Goal: Information Seeking & Learning: Learn about a topic

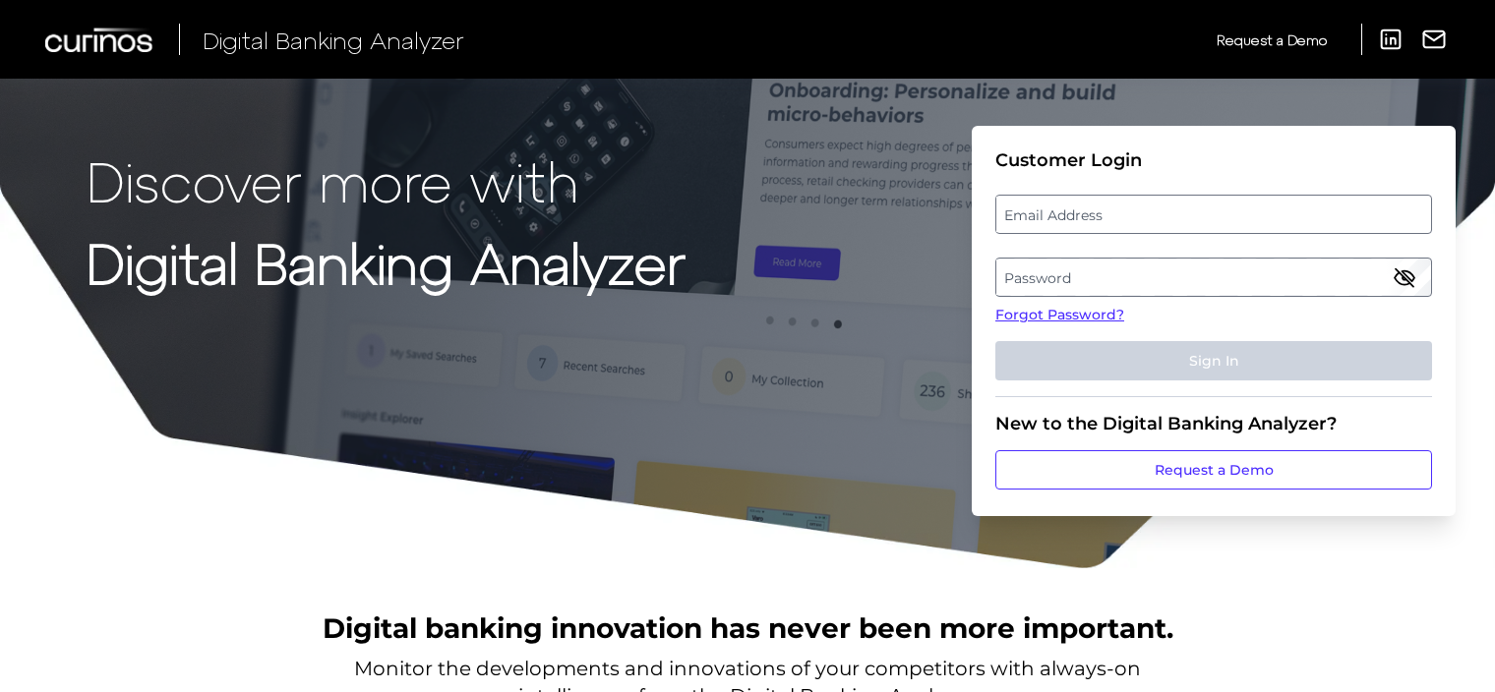
click at [1117, 205] on label "Email Address" at bounding box center [1213, 214] width 434 height 35
click at [1117, 205] on input "email" at bounding box center [1213, 214] width 437 height 39
paste input "[EMAIL_ADDRESS][DOMAIN_NAME]"
click at [1140, 224] on input "Email Address" at bounding box center [1213, 214] width 437 height 39
type input "[EMAIL_ADDRESS][DOMAIN_NAME]"
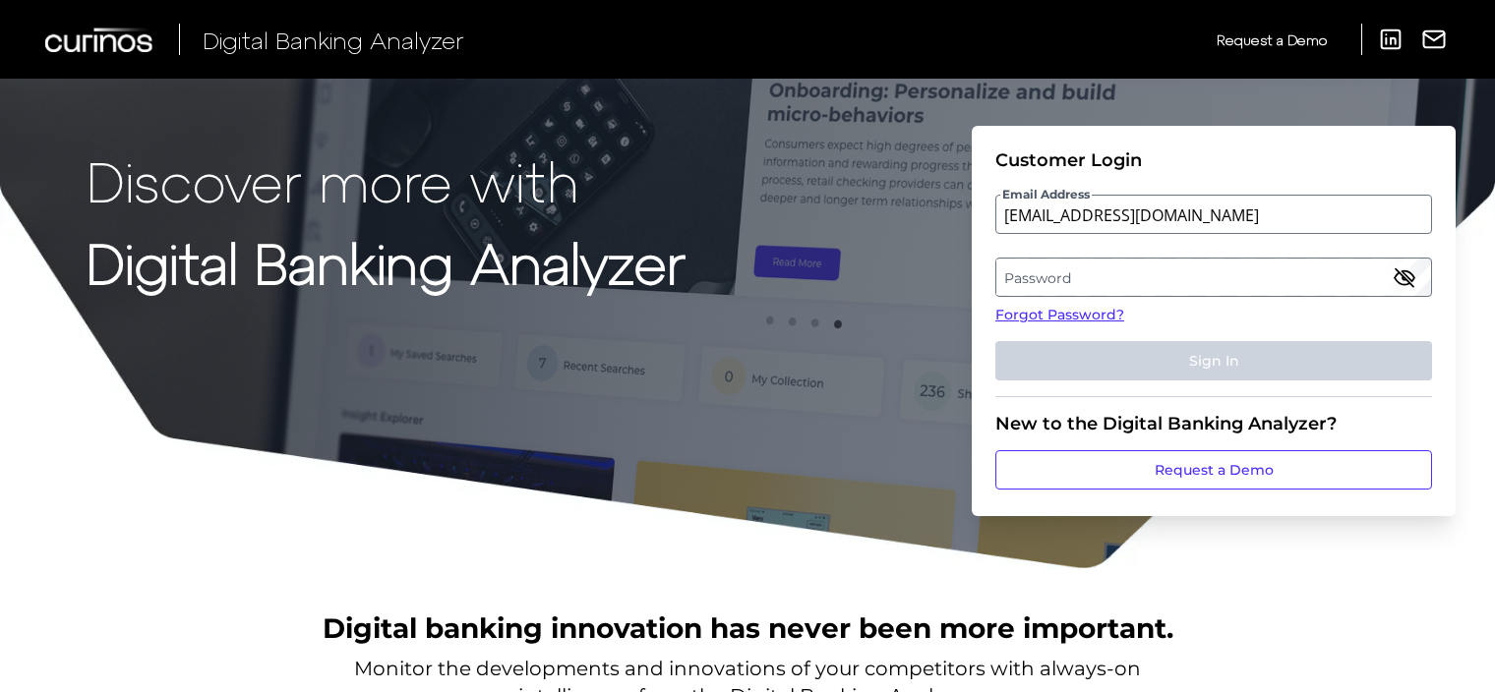
click at [1070, 284] on label "Password" at bounding box center [1213, 277] width 434 height 35
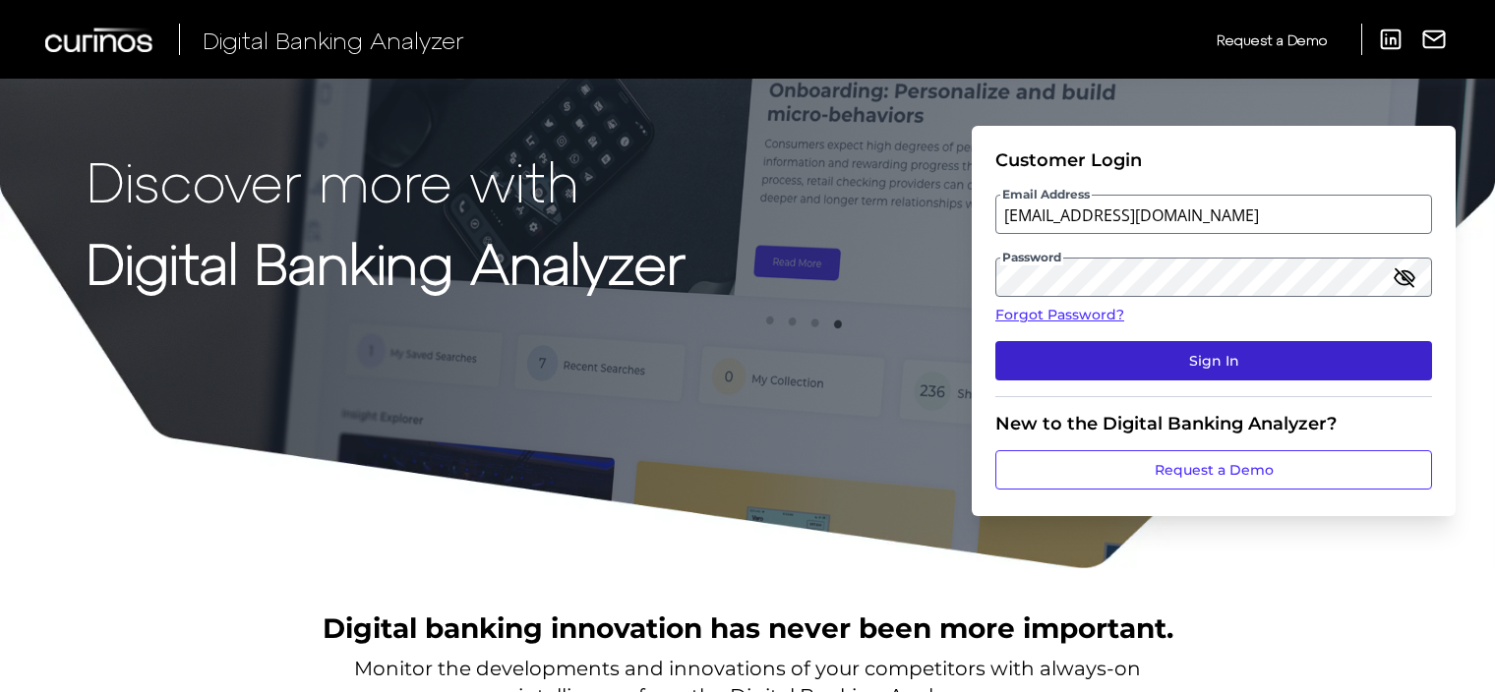
click at [1113, 370] on button "Sign In" at bounding box center [1213, 360] width 437 height 39
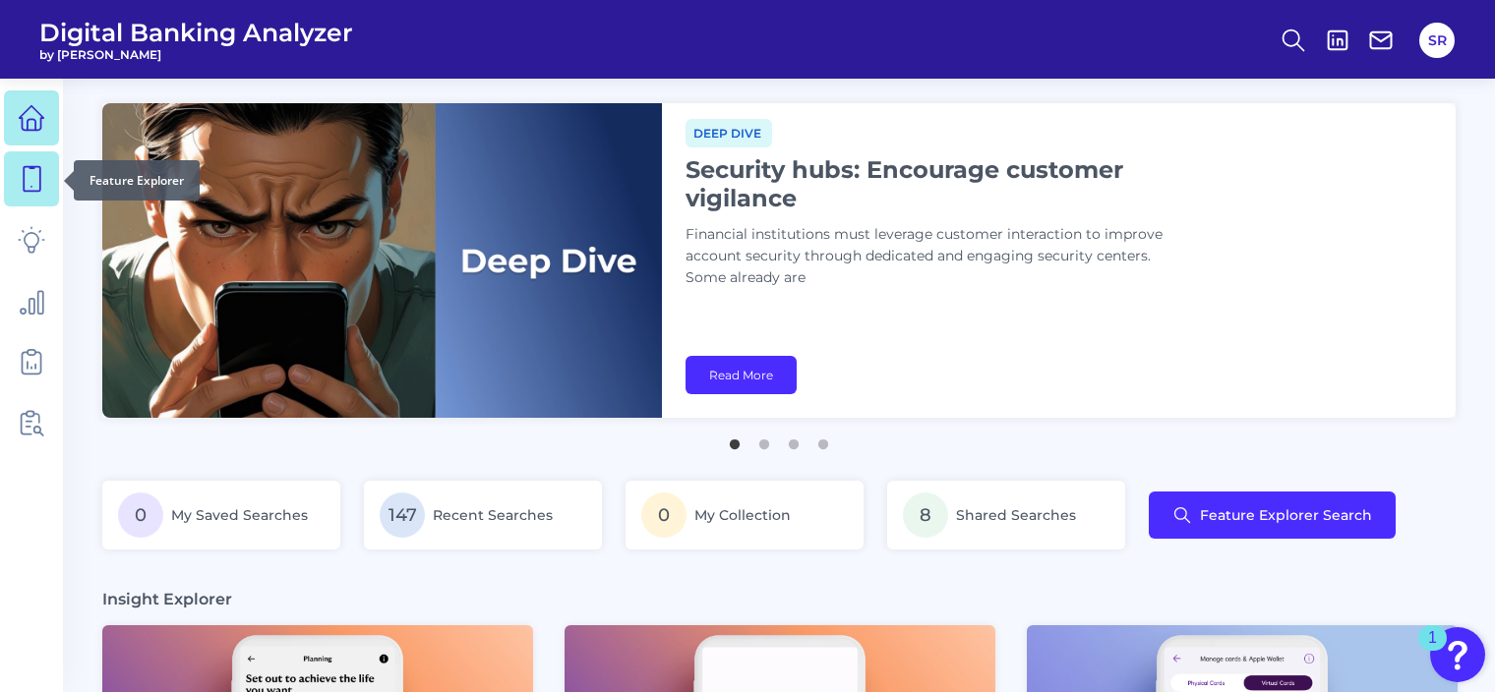
click at [17, 193] on link at bounding box center [31, 178] width 55 height 55
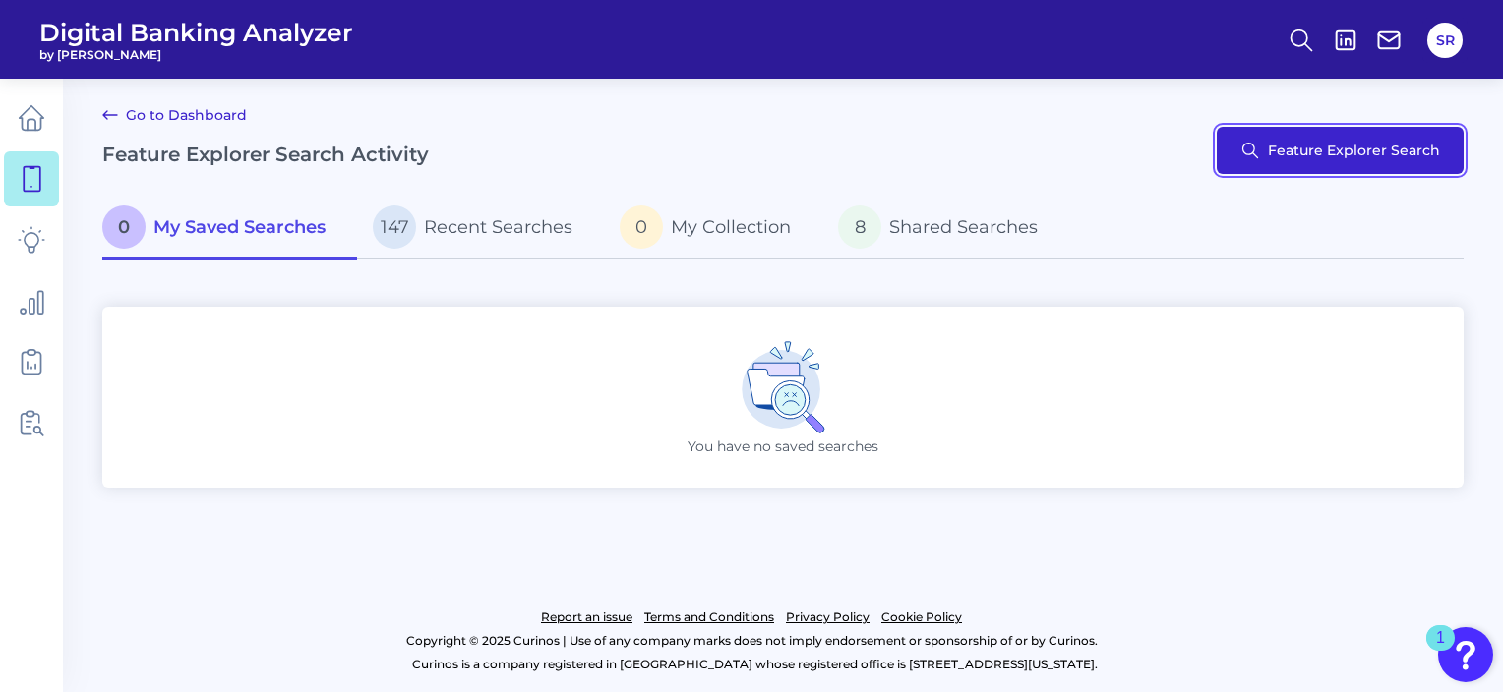
click at [1300, 161] on button "Feature Explorer Search" at bounding box center [1340, 150] width 247 height 47
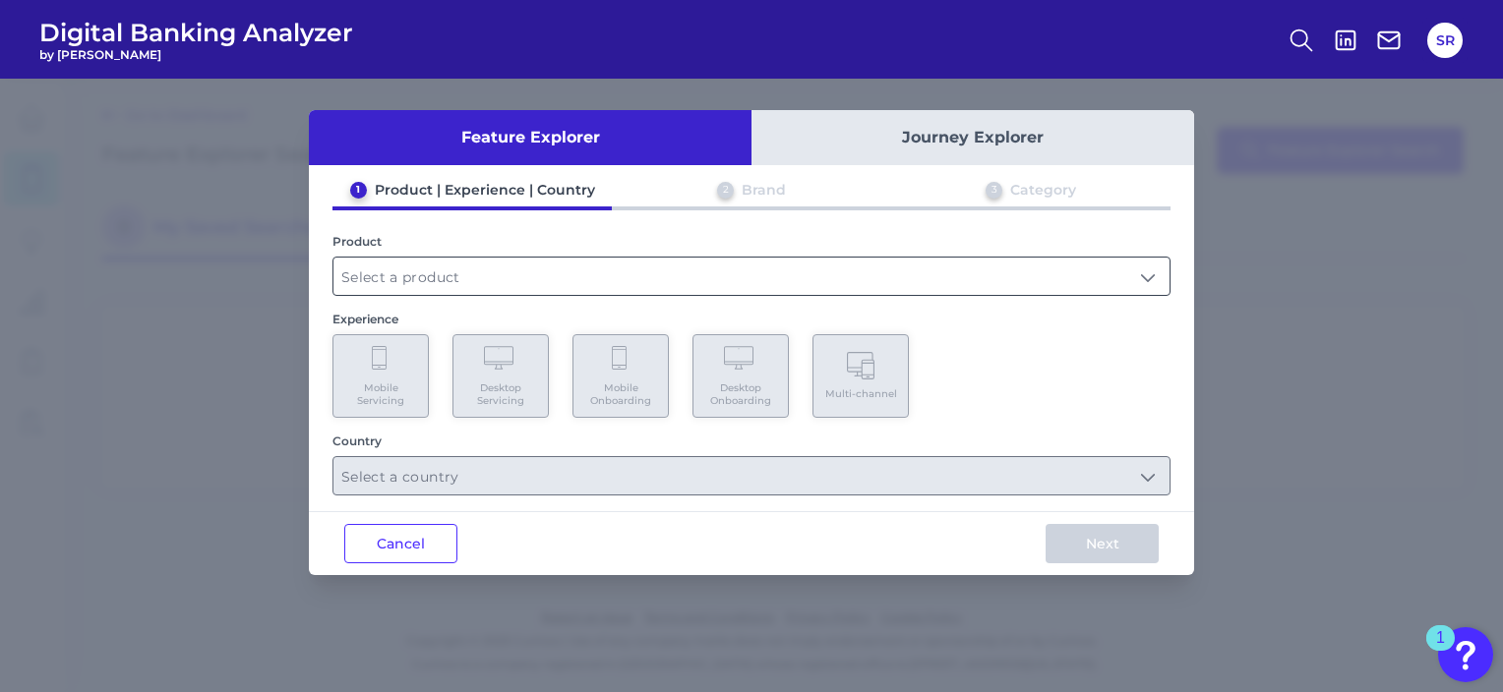
click at [554, 269] on input "text" at bounding box center [751, 276] width 836 height 37
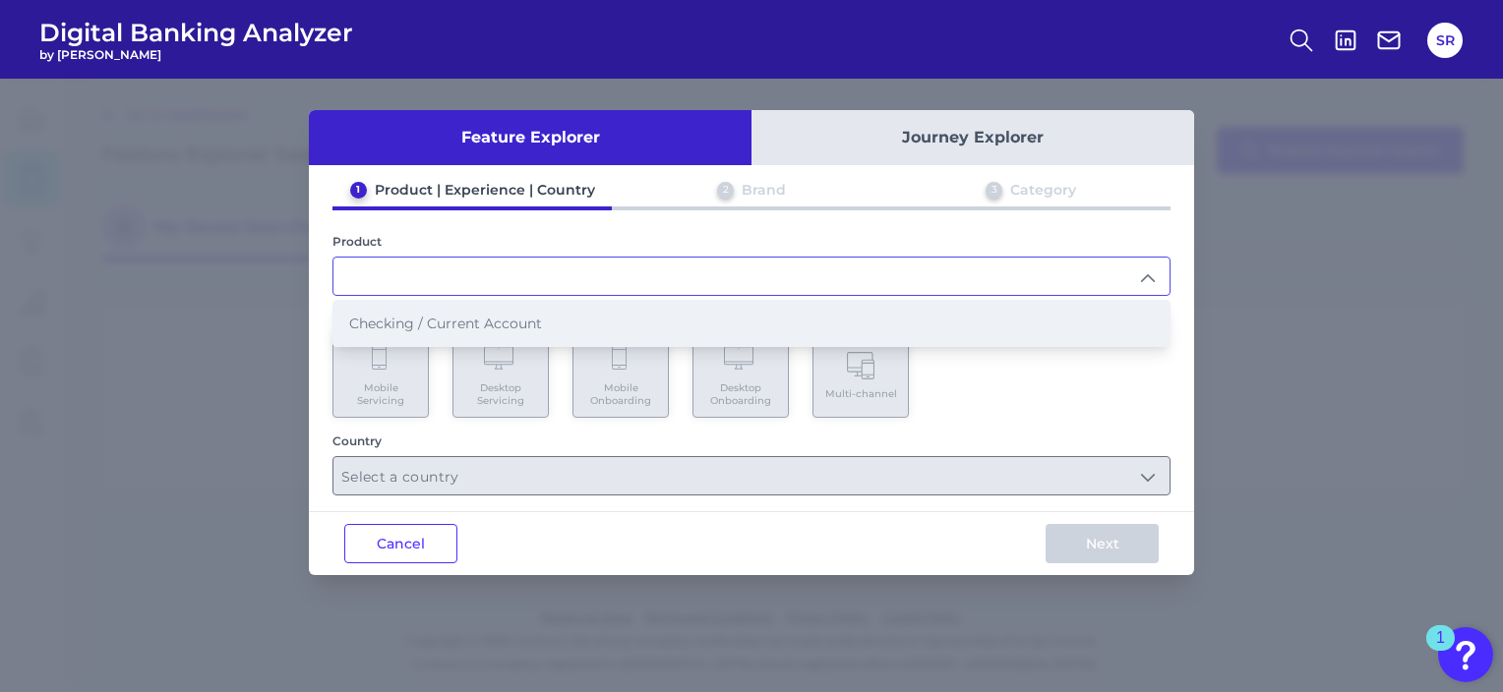
click at [511, 317] on span "Checking / Current Account" at bounding box center [445, 324] width 193 height 18
type input "Checking / Current Account"
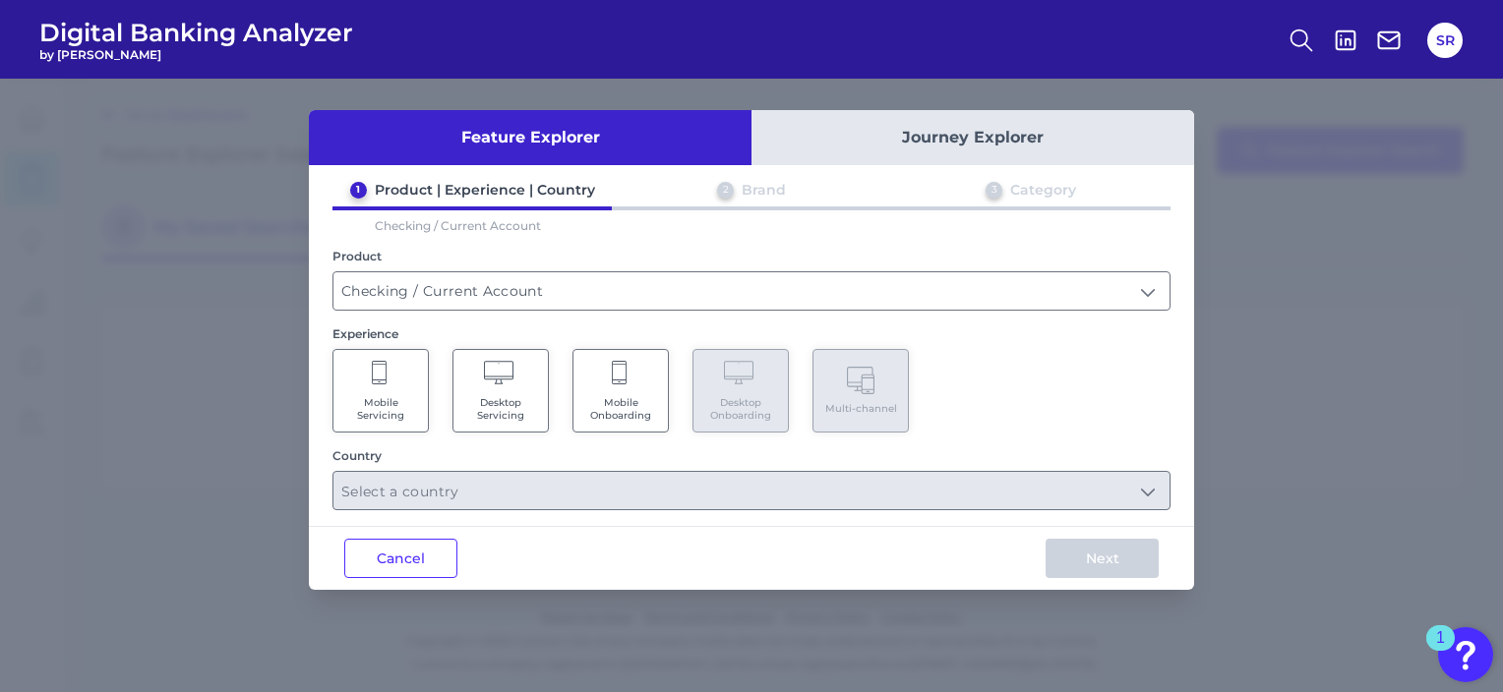
click at [651, 407] on span "Mobile Onboarding" at bounding box center [620, 409] width 75 height 26
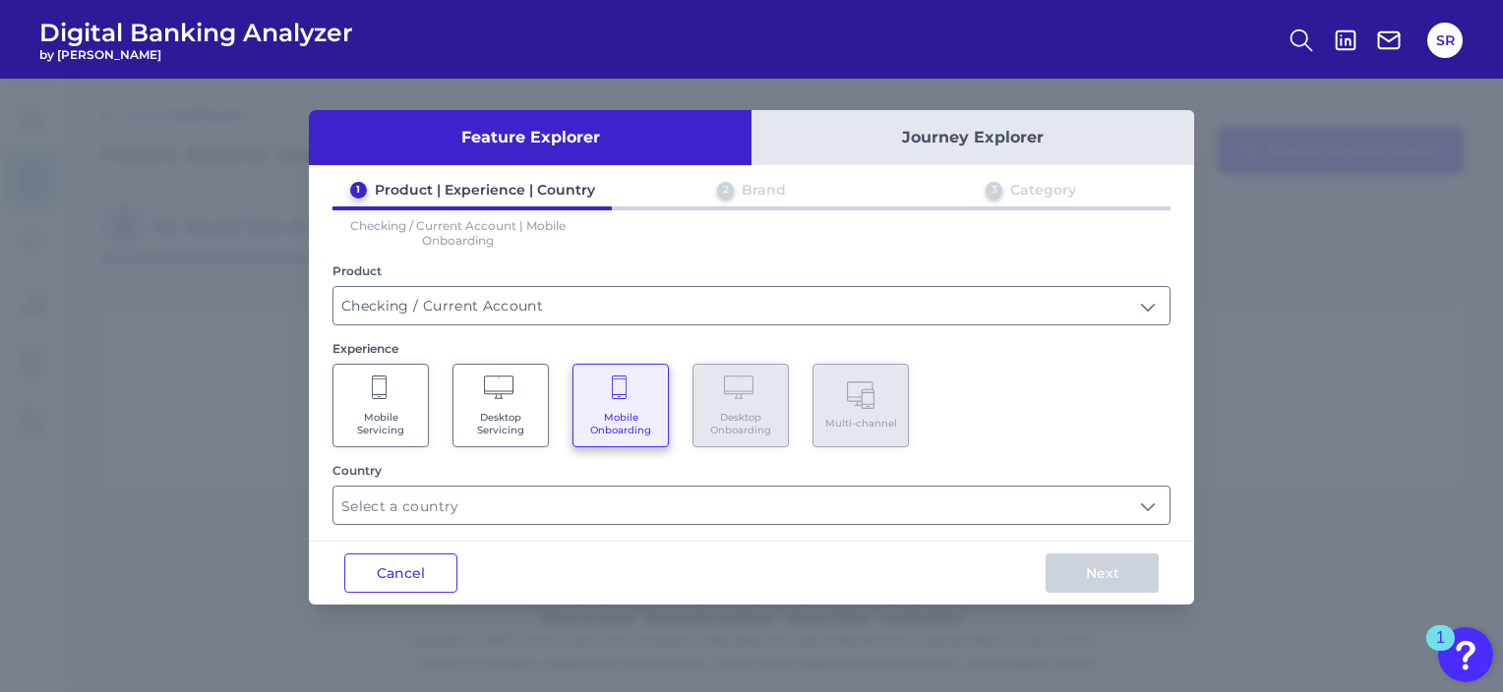
click at [405, 412] on span "Mobile Servicing" at bounding box center [380, 424] width 75 height 26
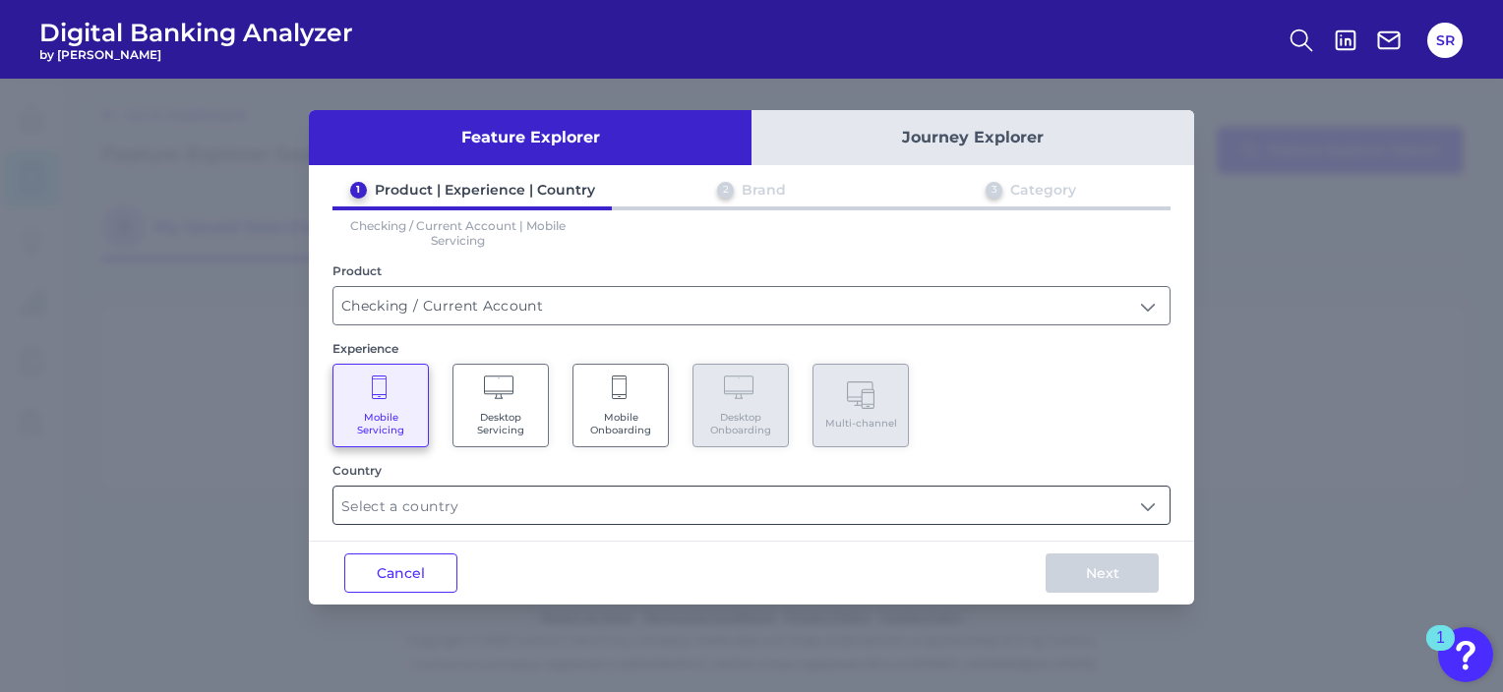
click at [456, 508] on input "text" at bounding box center [751, 505] width 836 height 37
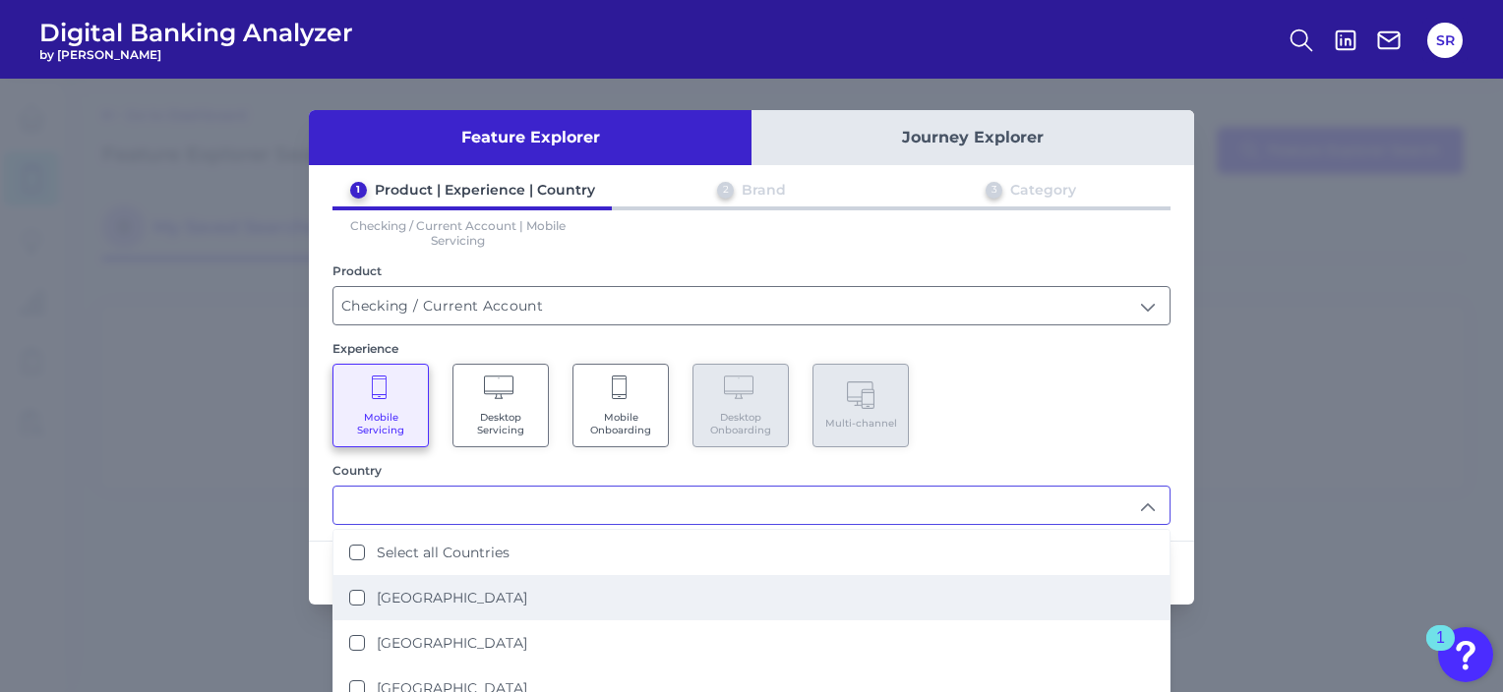
click at [405, 589] on label "[GEOGRAPHIC_DATA]" at bounding box center [452, 598] width 150 height 18
type input "[GEOGRAPHIC_DATA]"
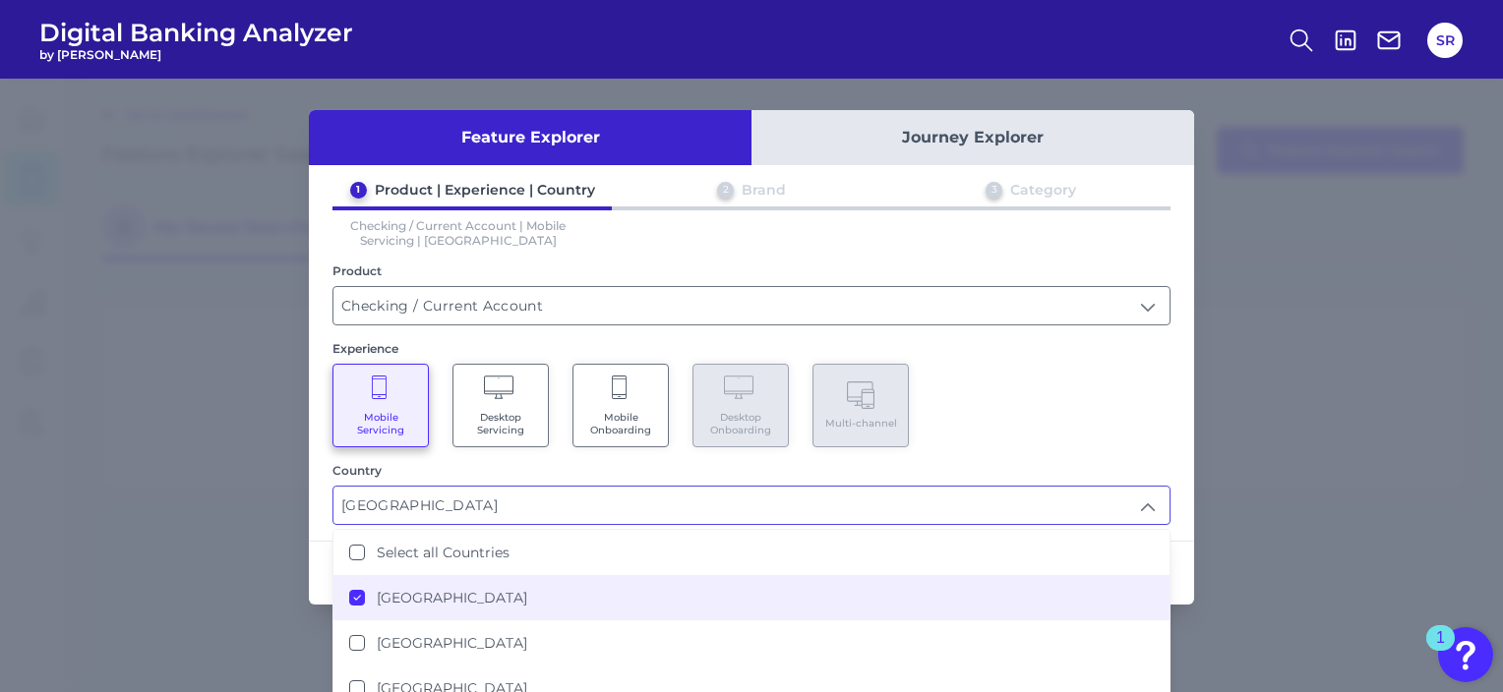
click at [1113, 402] on div "Mobile Servicing Desktop Servicing Mobile Onboarding Desktop Onboarding Multi-c…" at bounding box center [751, 406] width 838 height 84
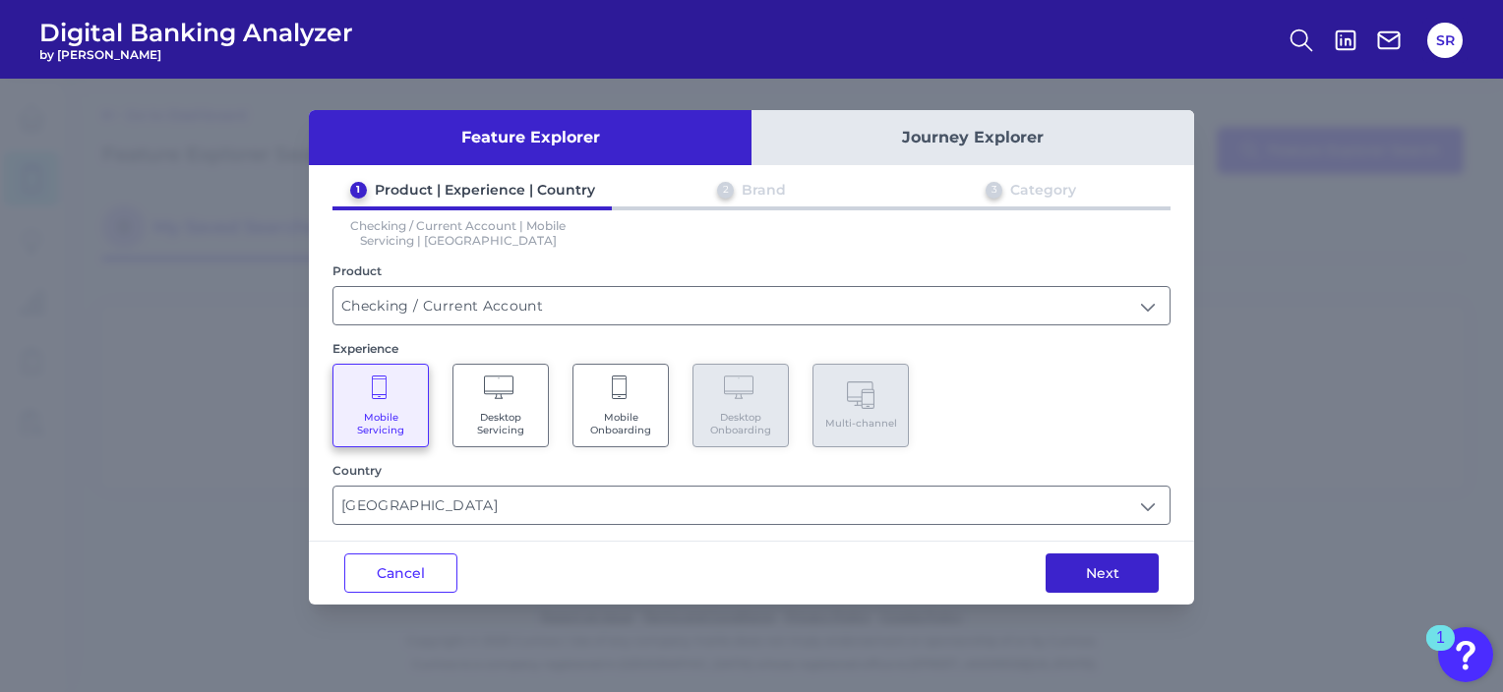
click at [1120, 575] on button "Next" at bounding box center [1101, 573] width 113 height 39
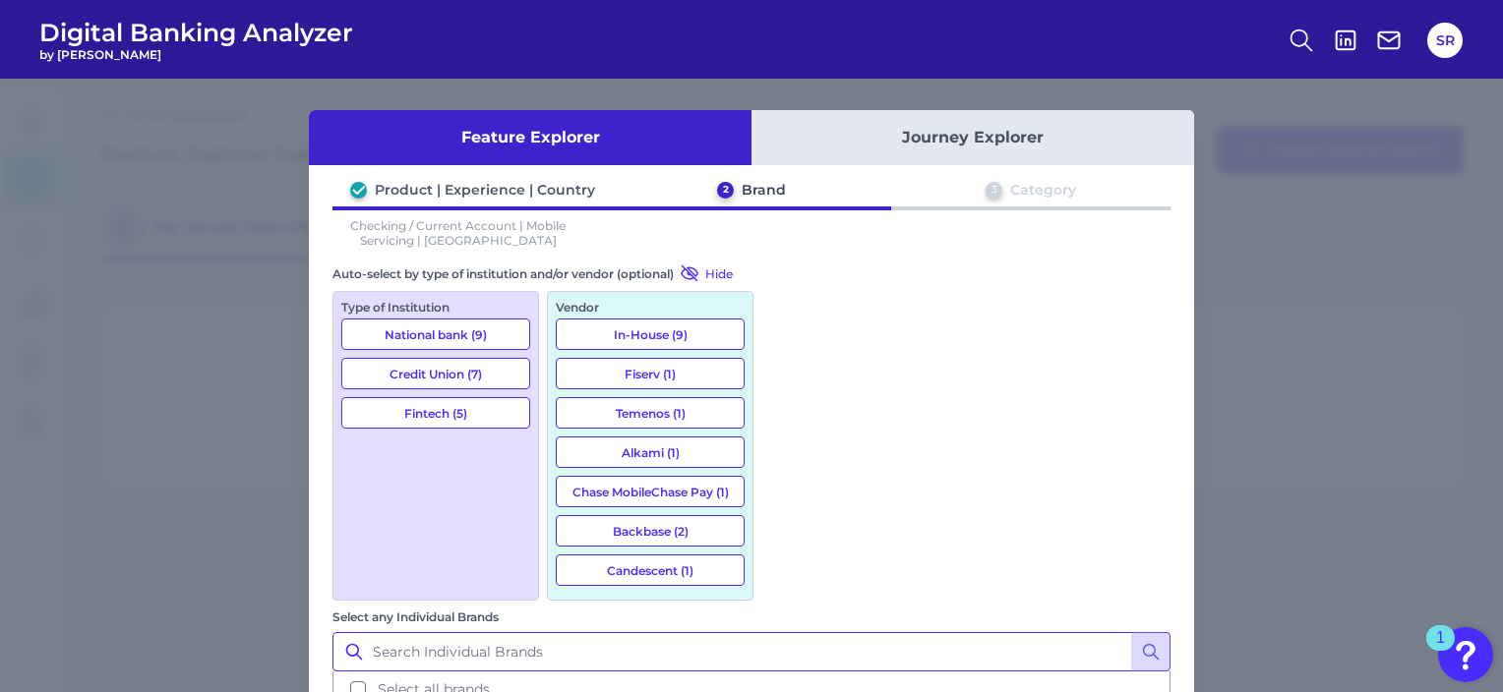
click at [863, 632] on input "Select any Individual Brands" at bounding box center [751, 651] width 838 height 39
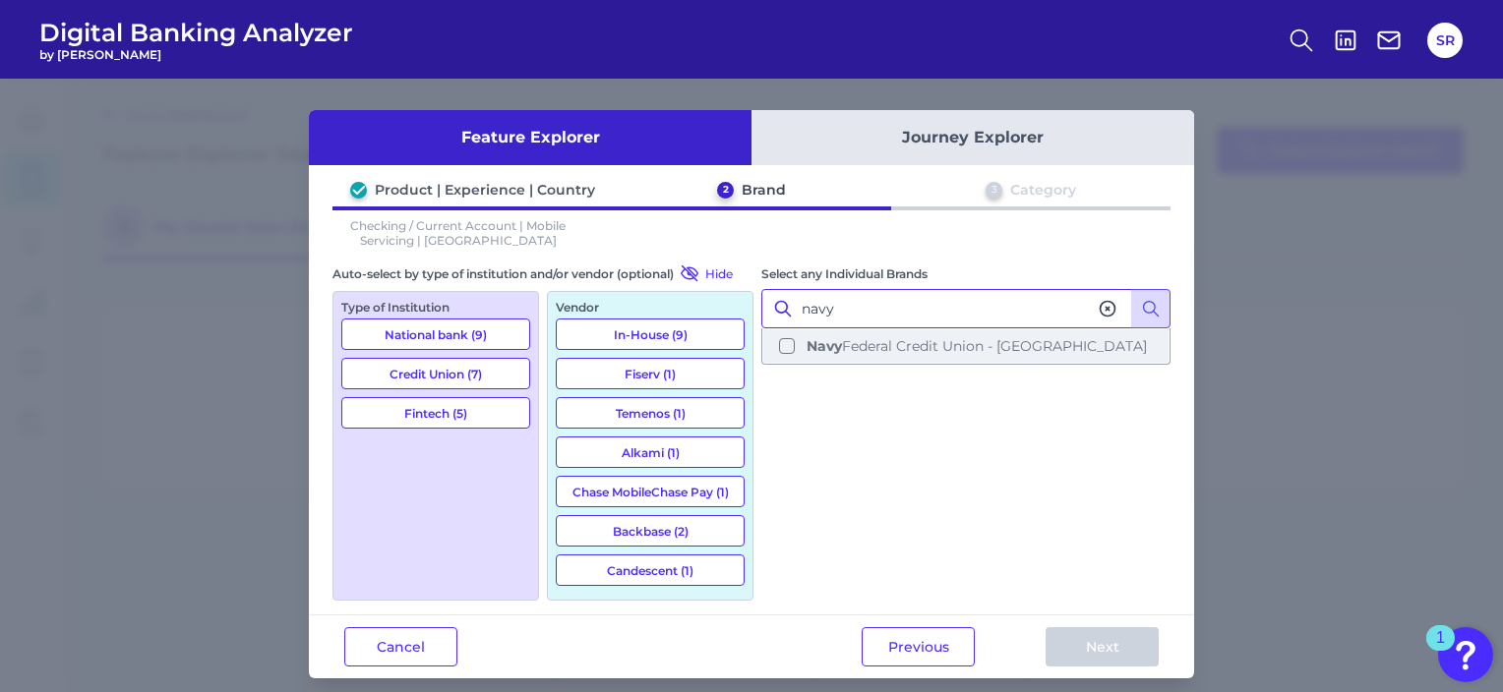
click at [815, 352] on b "Navy" at bounding box center [823, 346] width 35 height 18
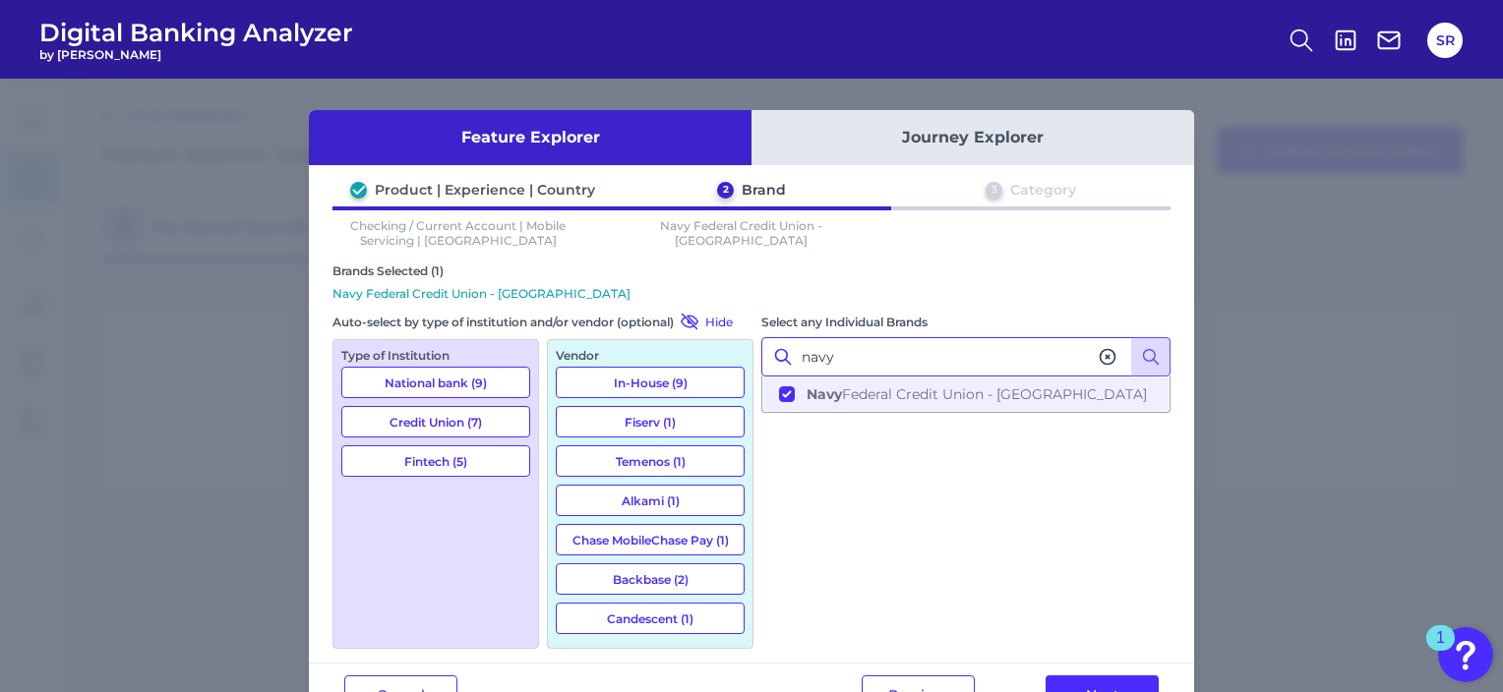
scroll to position [63, 0]
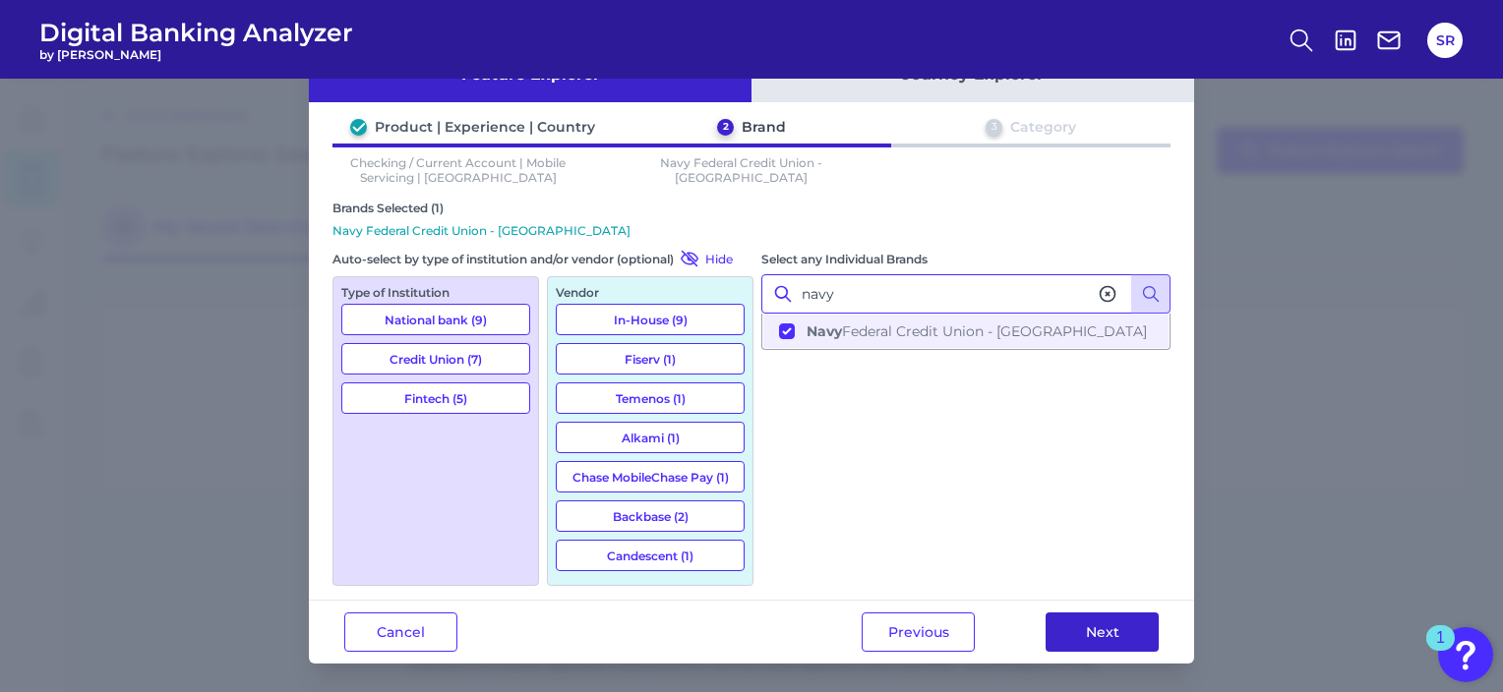
type input "navy"
click at [1129, 626] on button "Next" at bounding box center [1101, 632] width 113 height 39
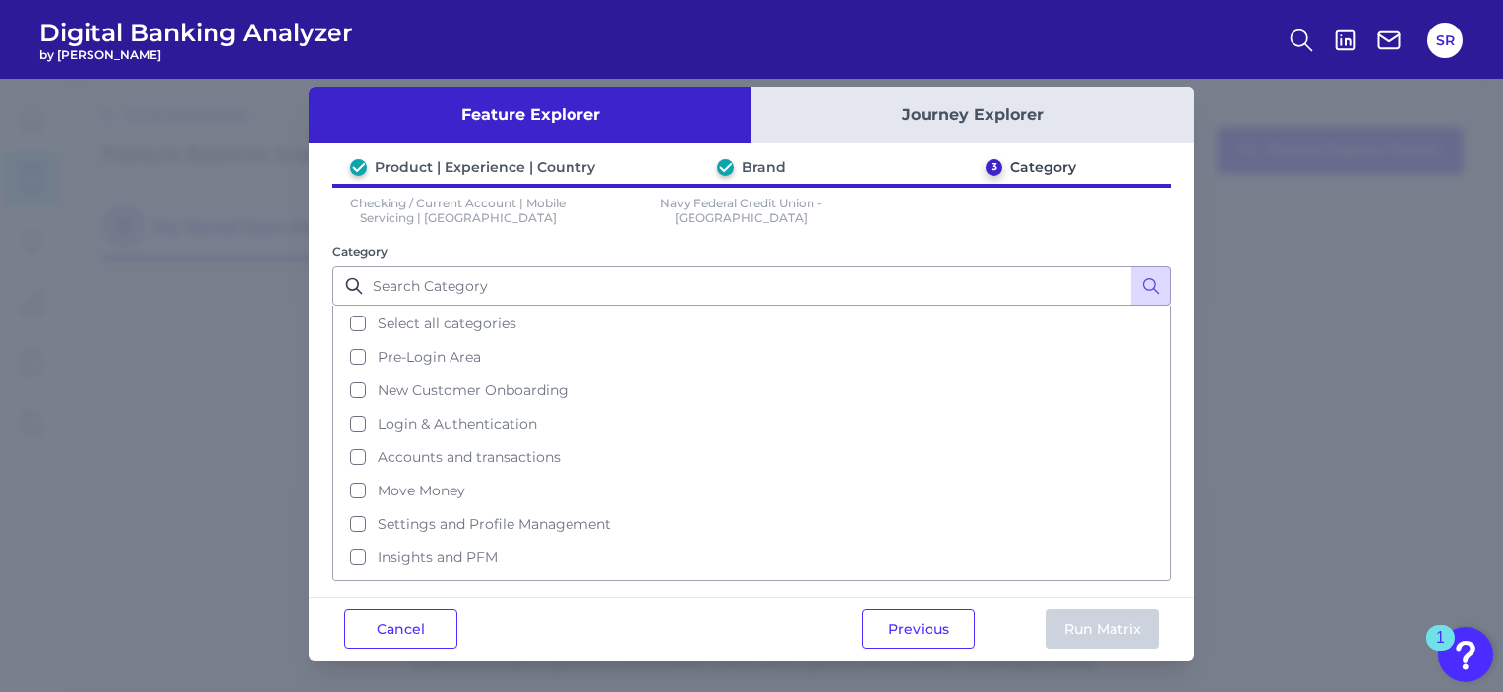
scroll to position [0, 0]
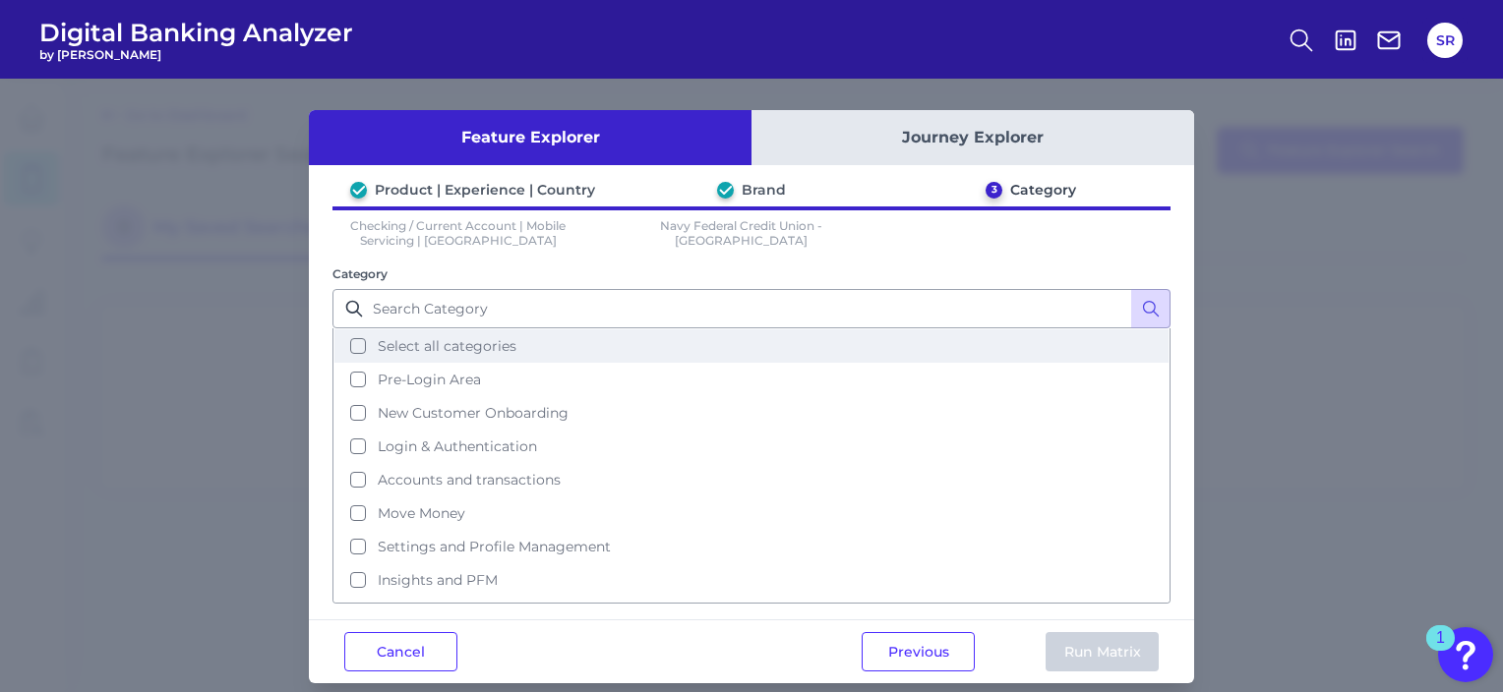
click at [528, 349] on button "Select all categories" at bounding box center [751, 345] width 834 height 33
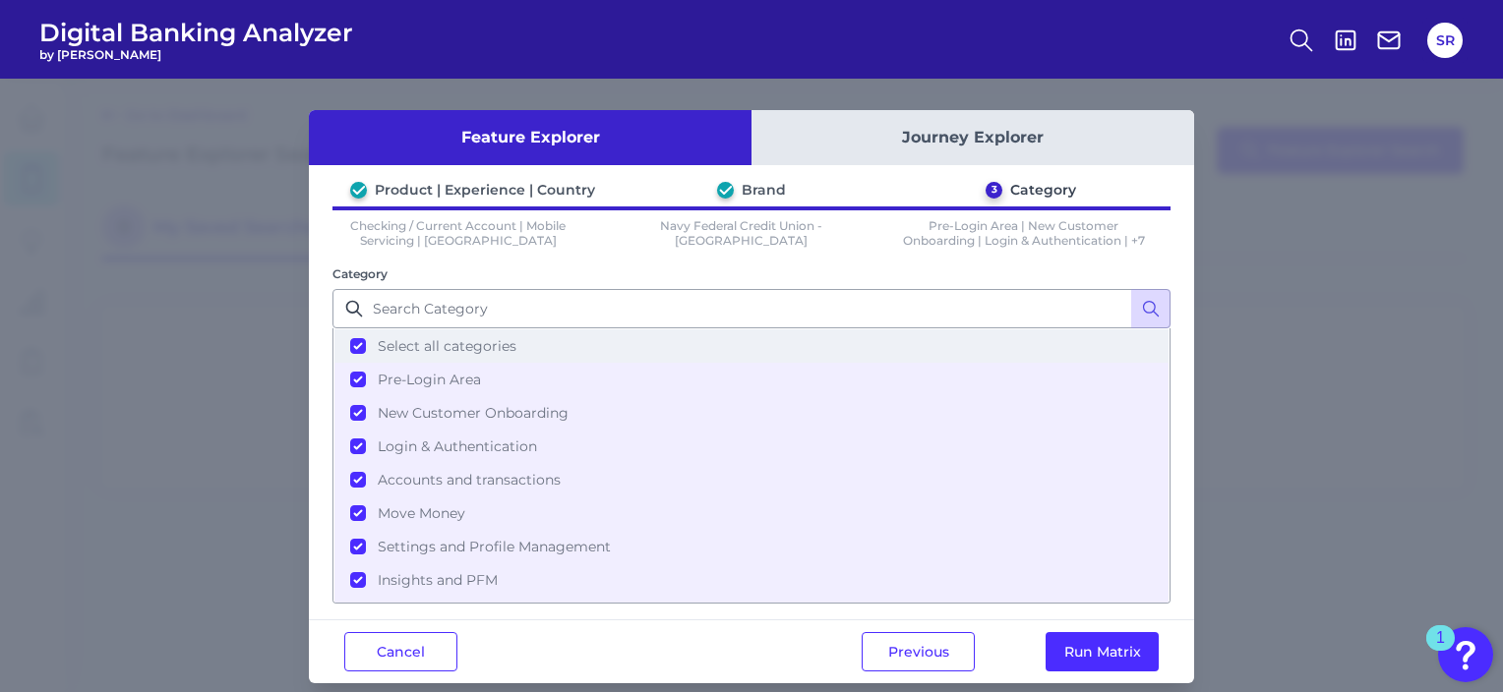
click at [528, 349] on button "Select all categories" at bounding box center [751, 345] width 834 height 33
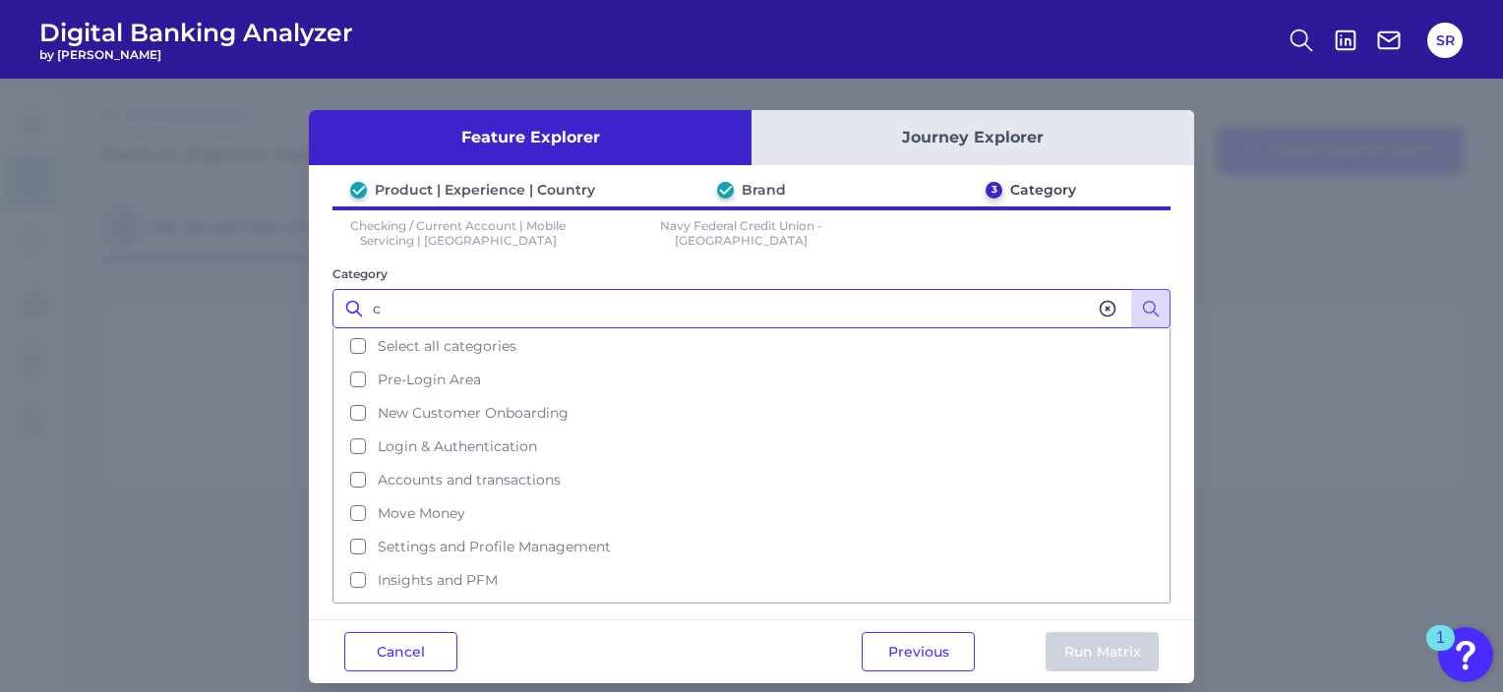
click at [520, 316] on input "c" at bounding box center [751, 308] width 838 height 39
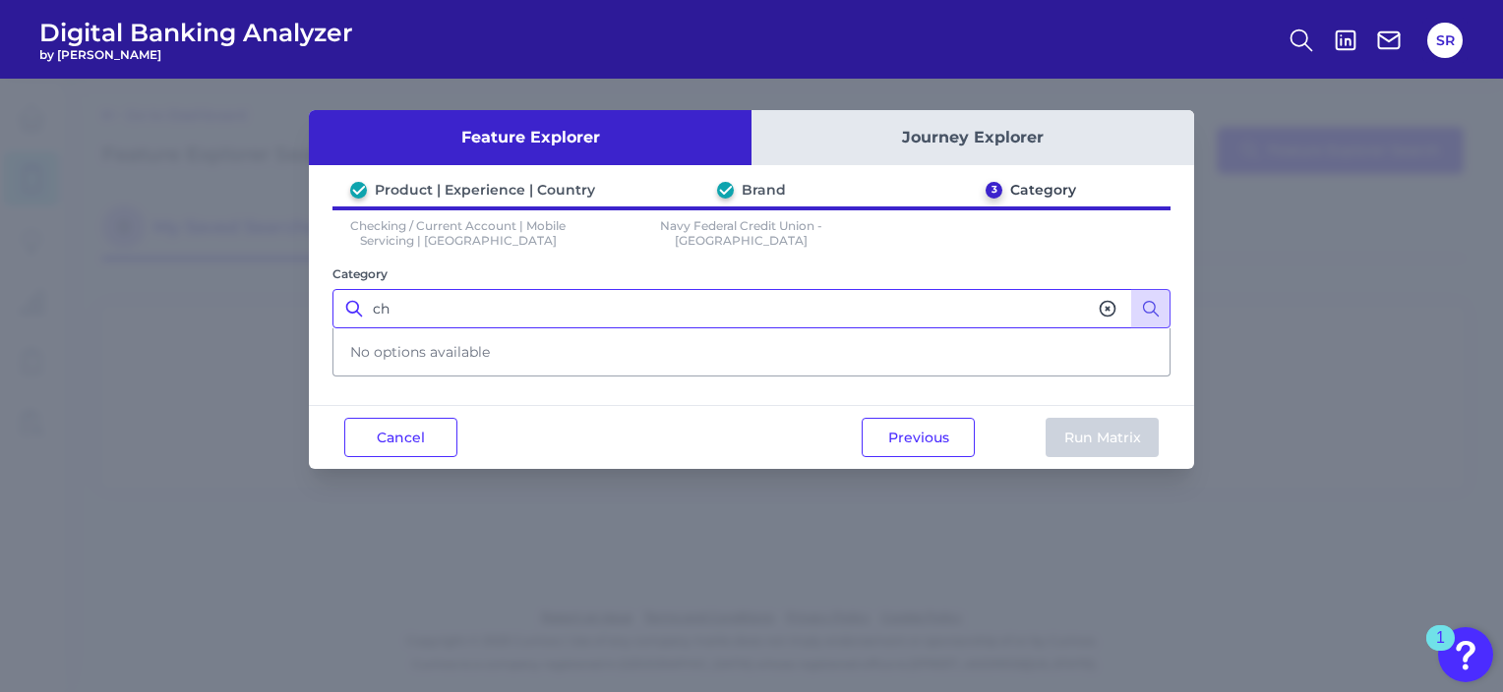
type input "c"
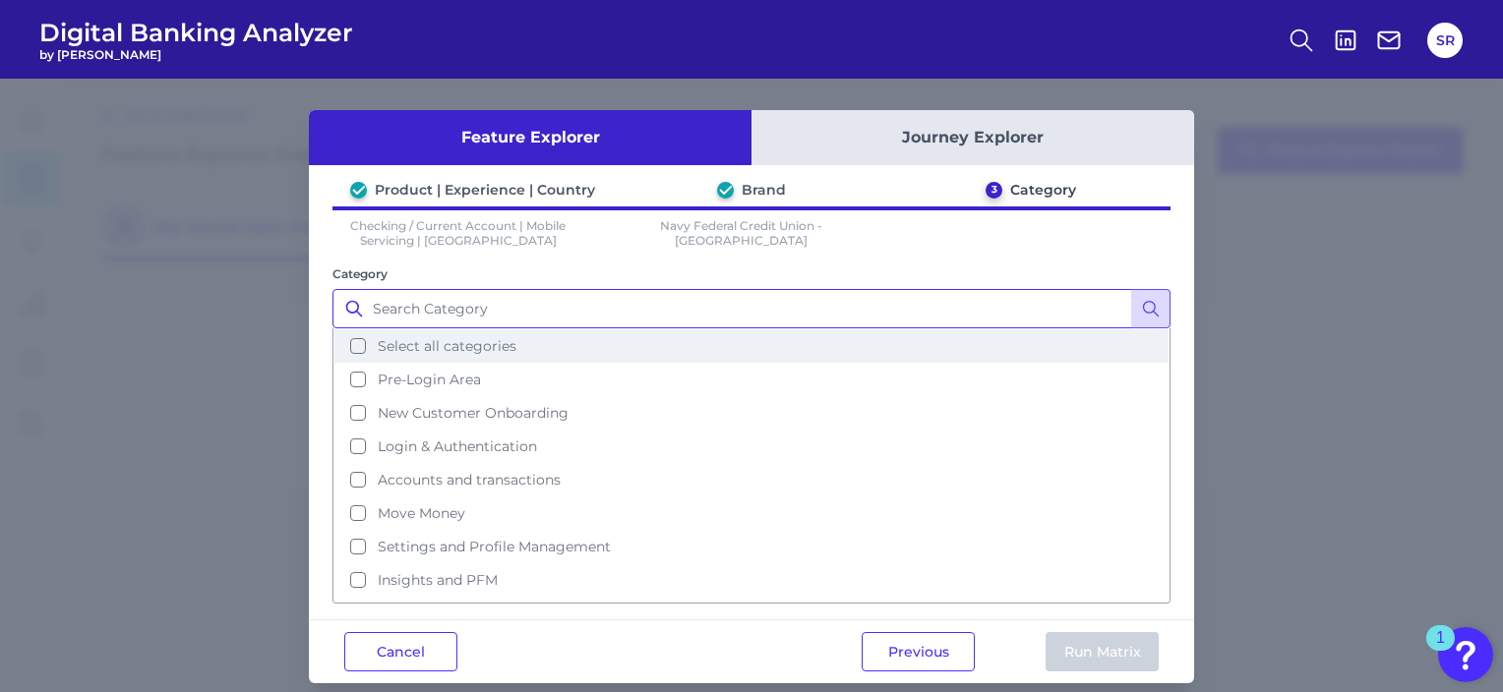
click at [429, 347] on span "Select all categories" at bounding box center [447, 346] width 139 height 18
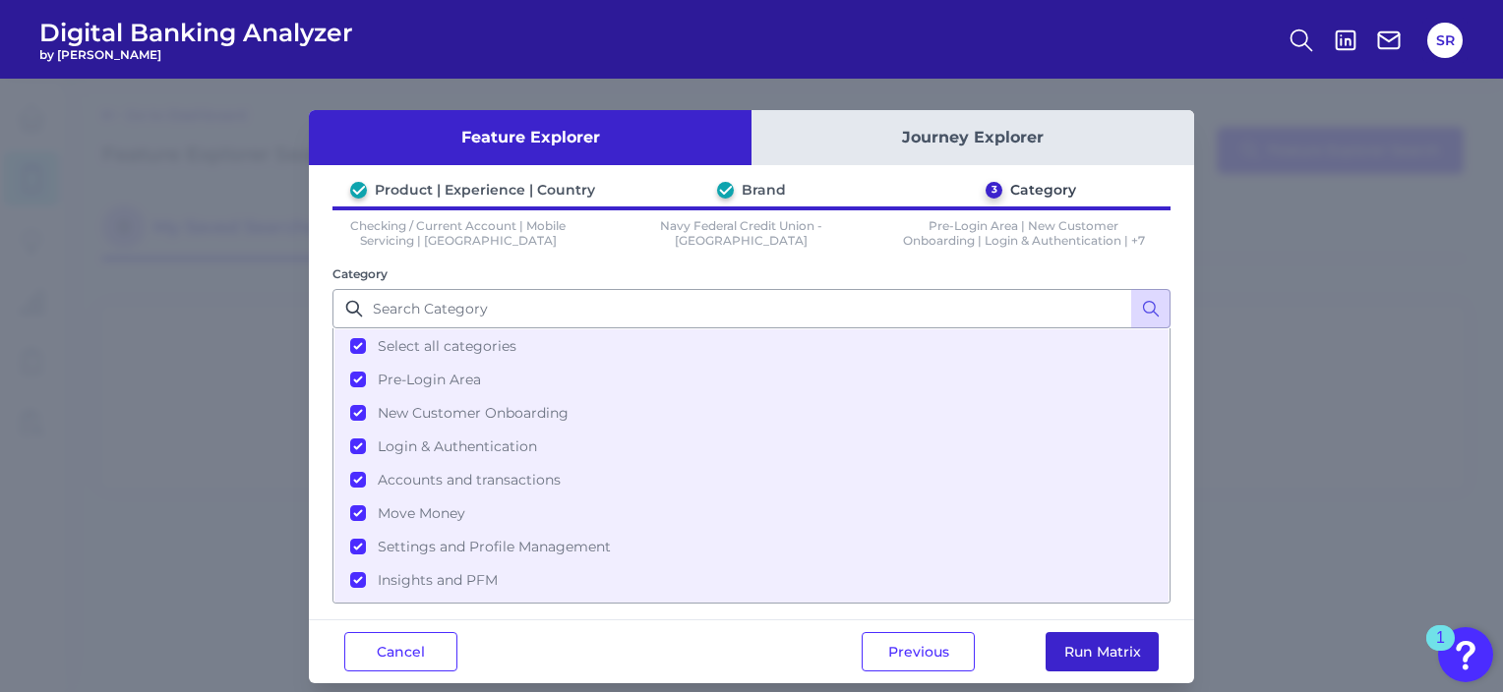
click at [1078, 657] on button "Run Matrix" at bounding box center [1101, 651] width 113 height 39
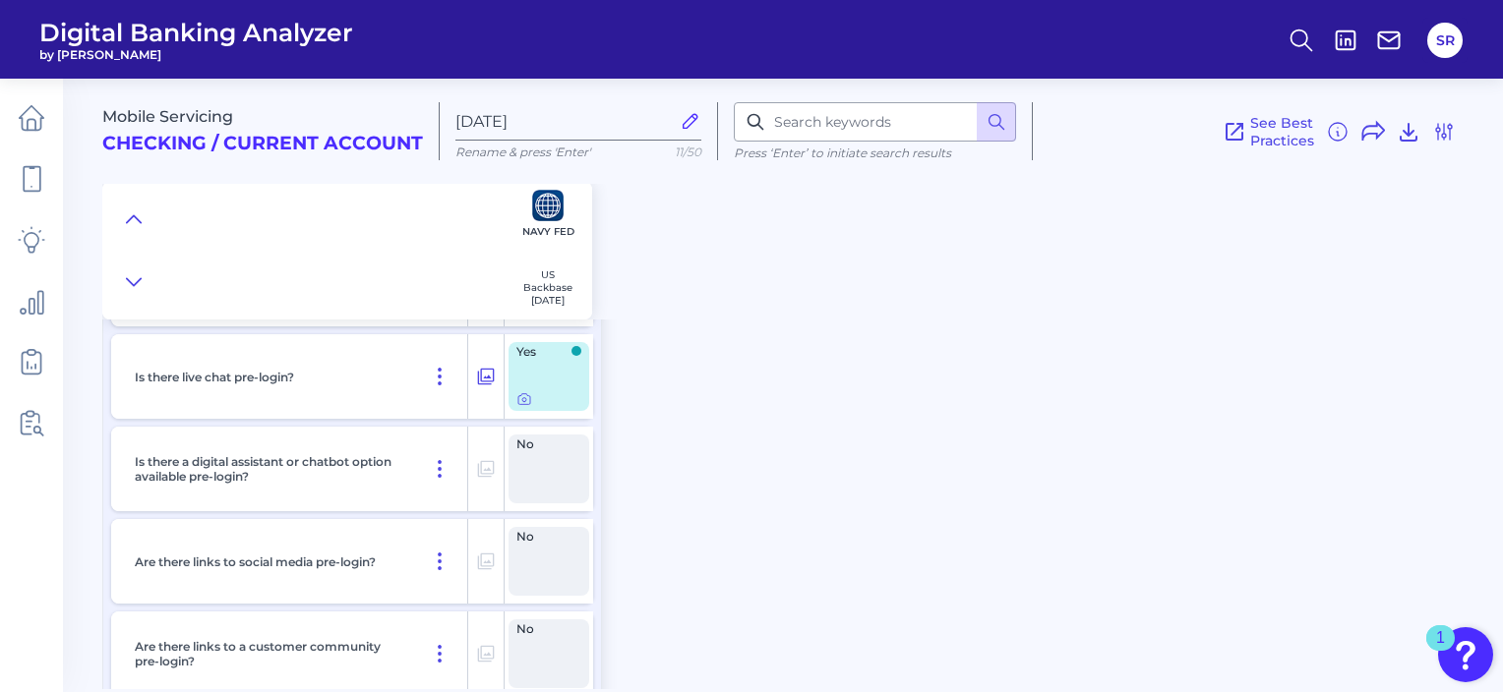
scroll to position [4508, 0]
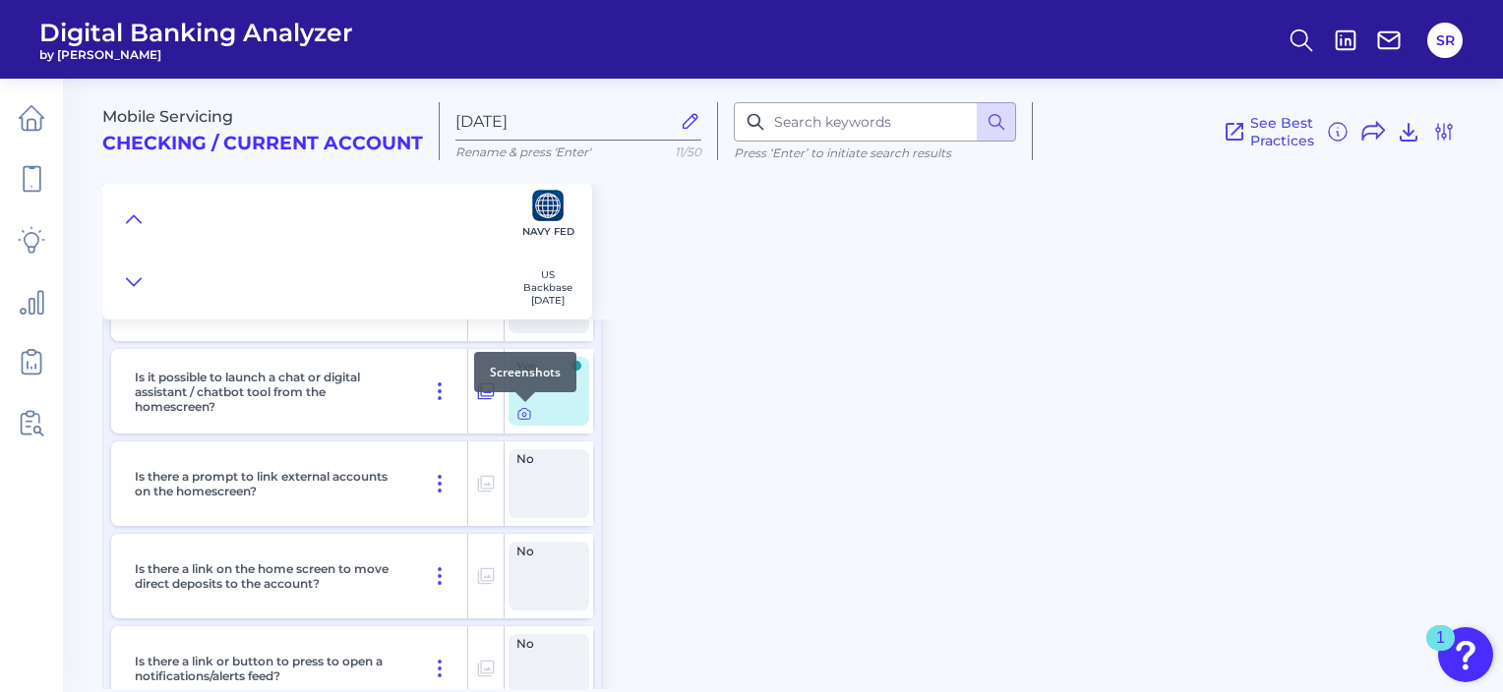
click at [524, 412] on icon at bounding box center [524, 414] width 16 height 16
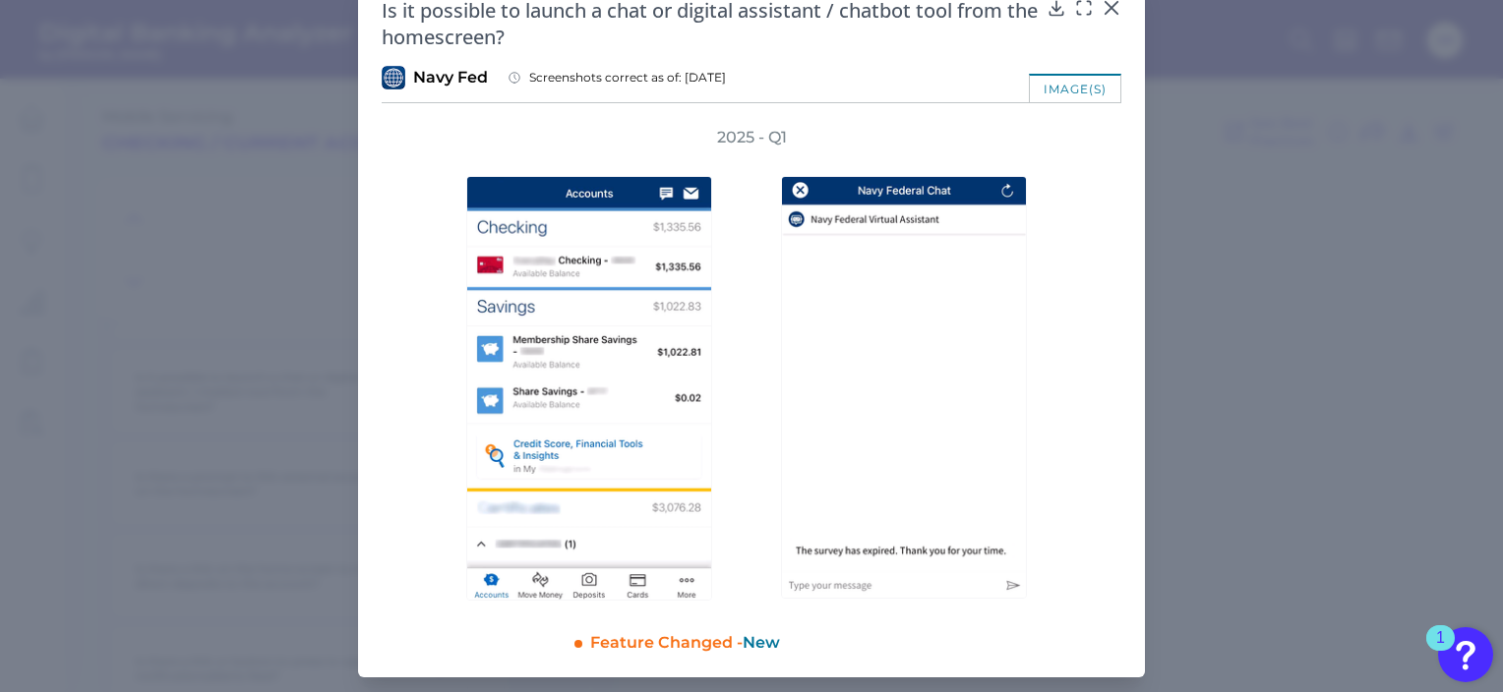
scroll to position [0, 0]
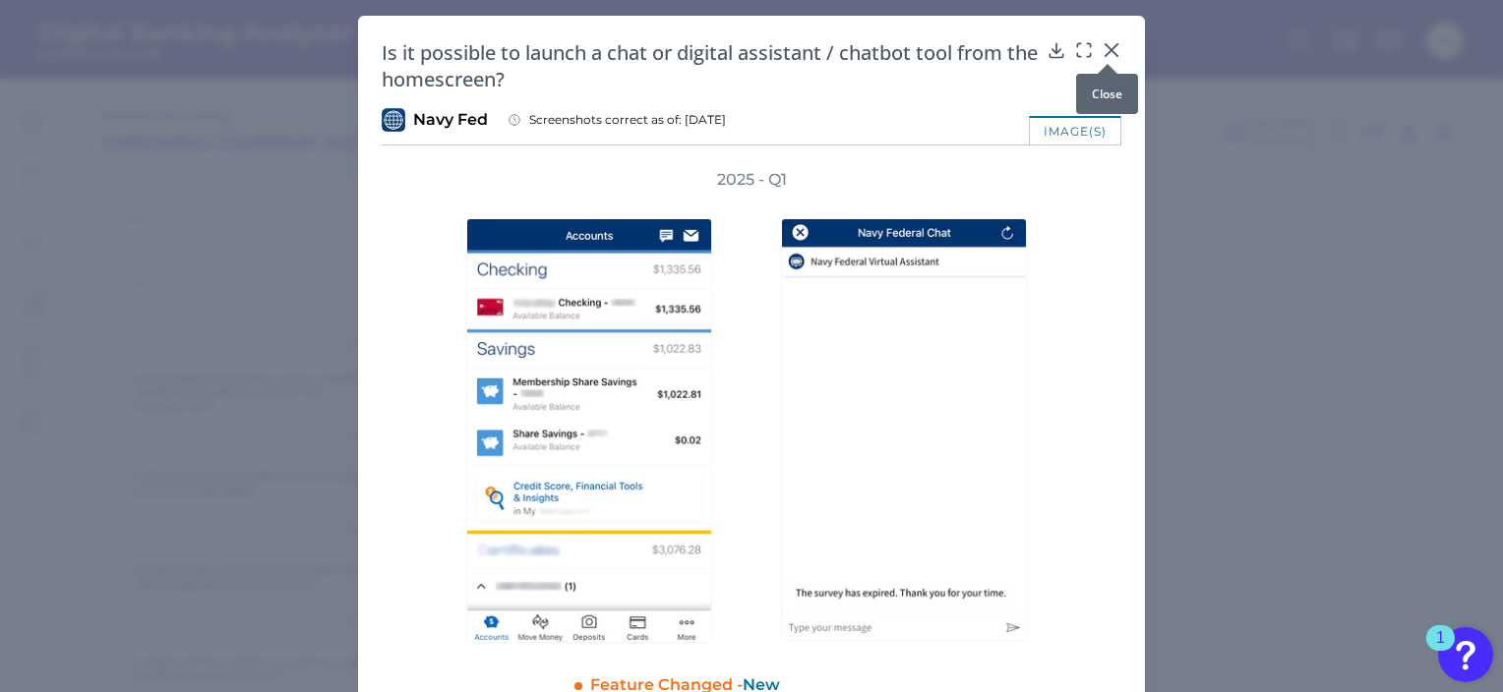
click at [1109, 47] on icon at bounding box center [1111, 50] width 12 height 12
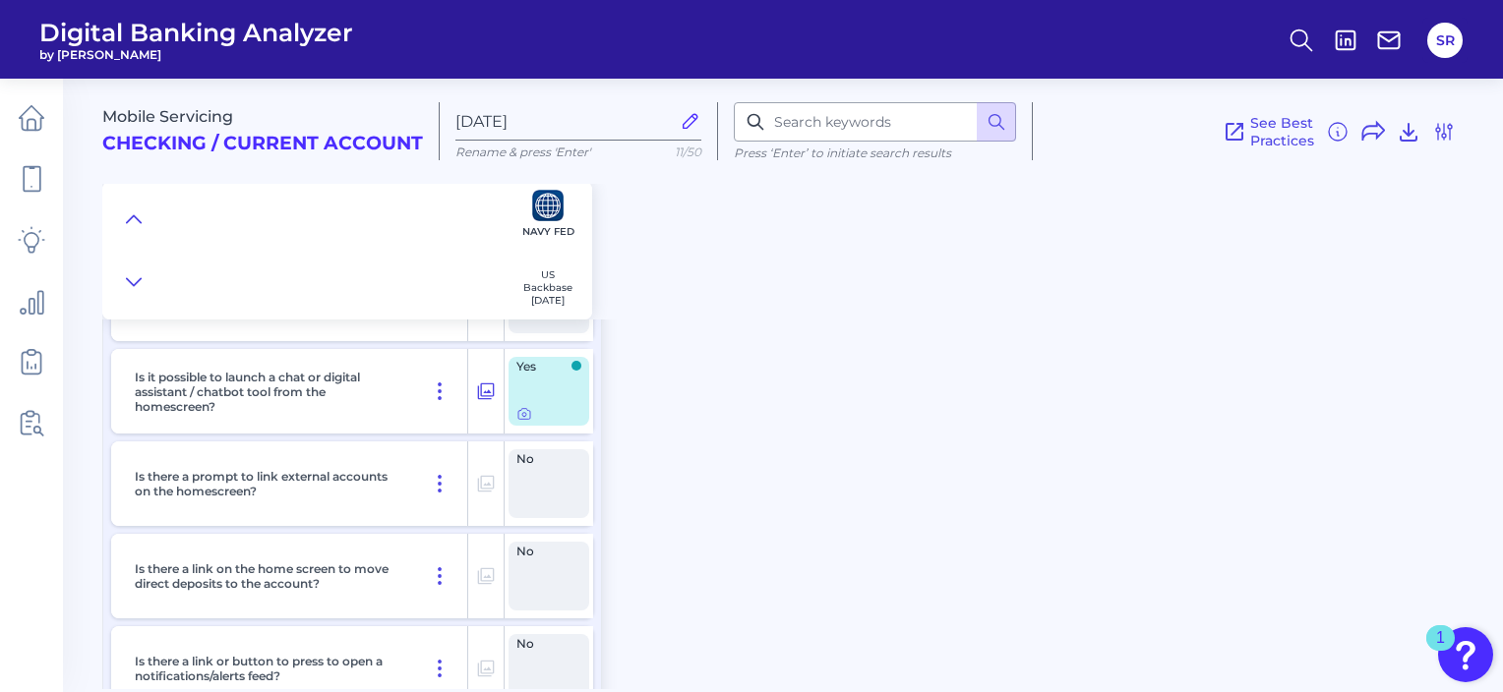
scroll to position [31231, 0]
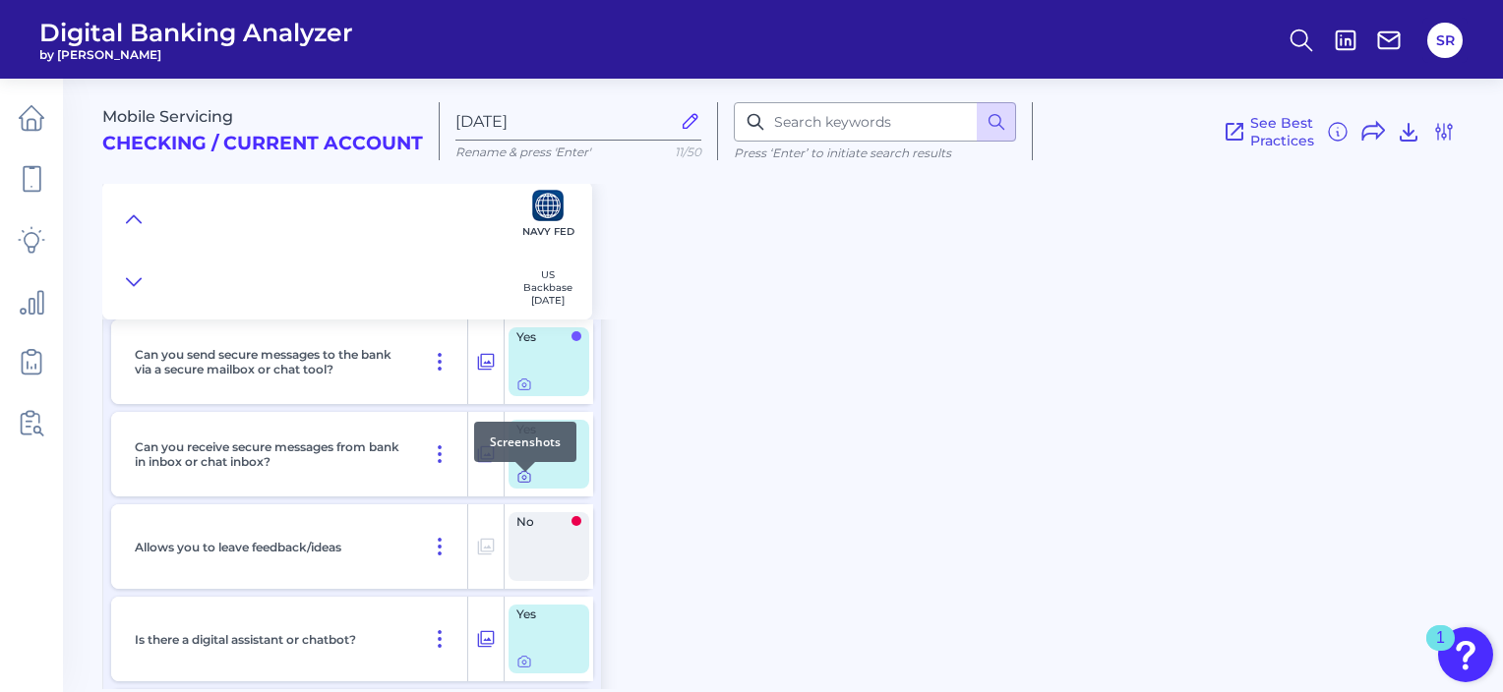
click at [519, 484] on icon at bounding box center [524, 477] width 16 height 16
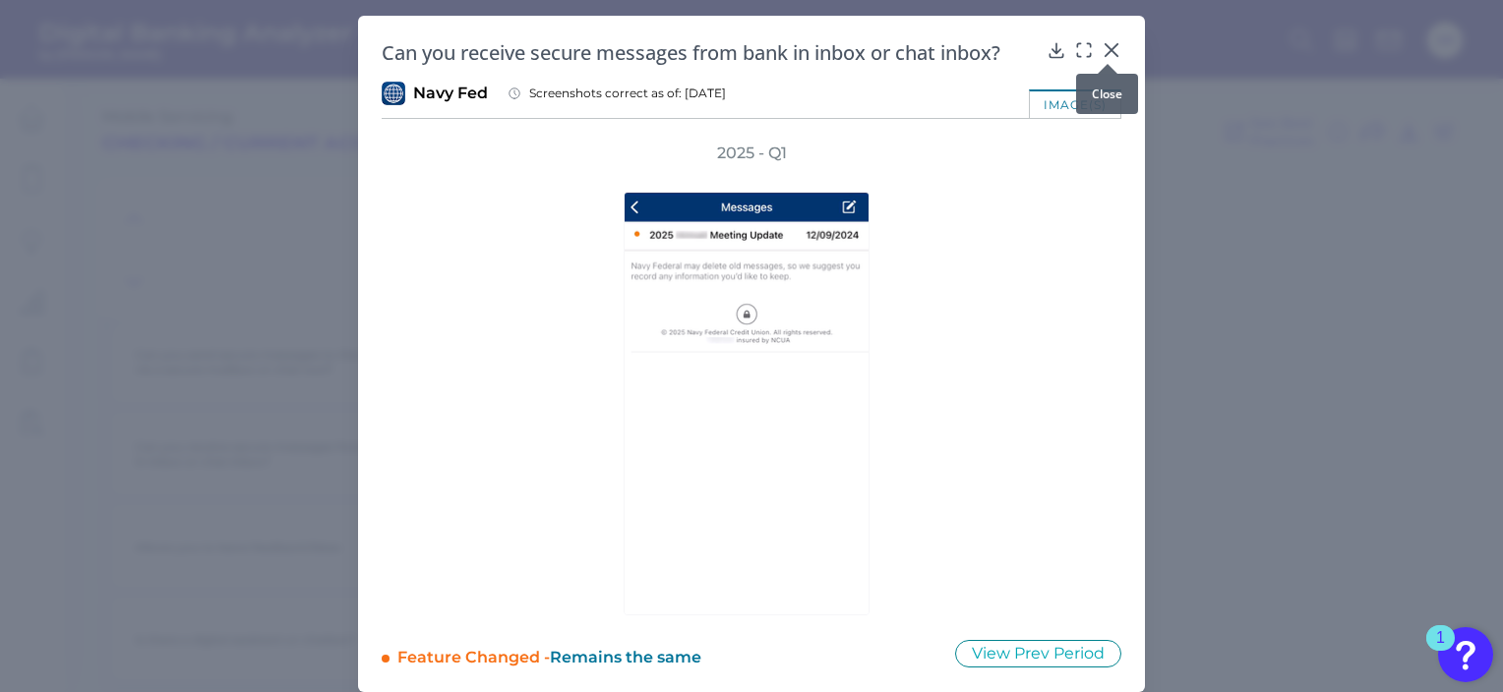
click at [1113, 55] on div at bounding box center [1108, 64] width 20 height 20
click at [1114, 45] on icon at bounding box center [1112, 50] width 20 height 20
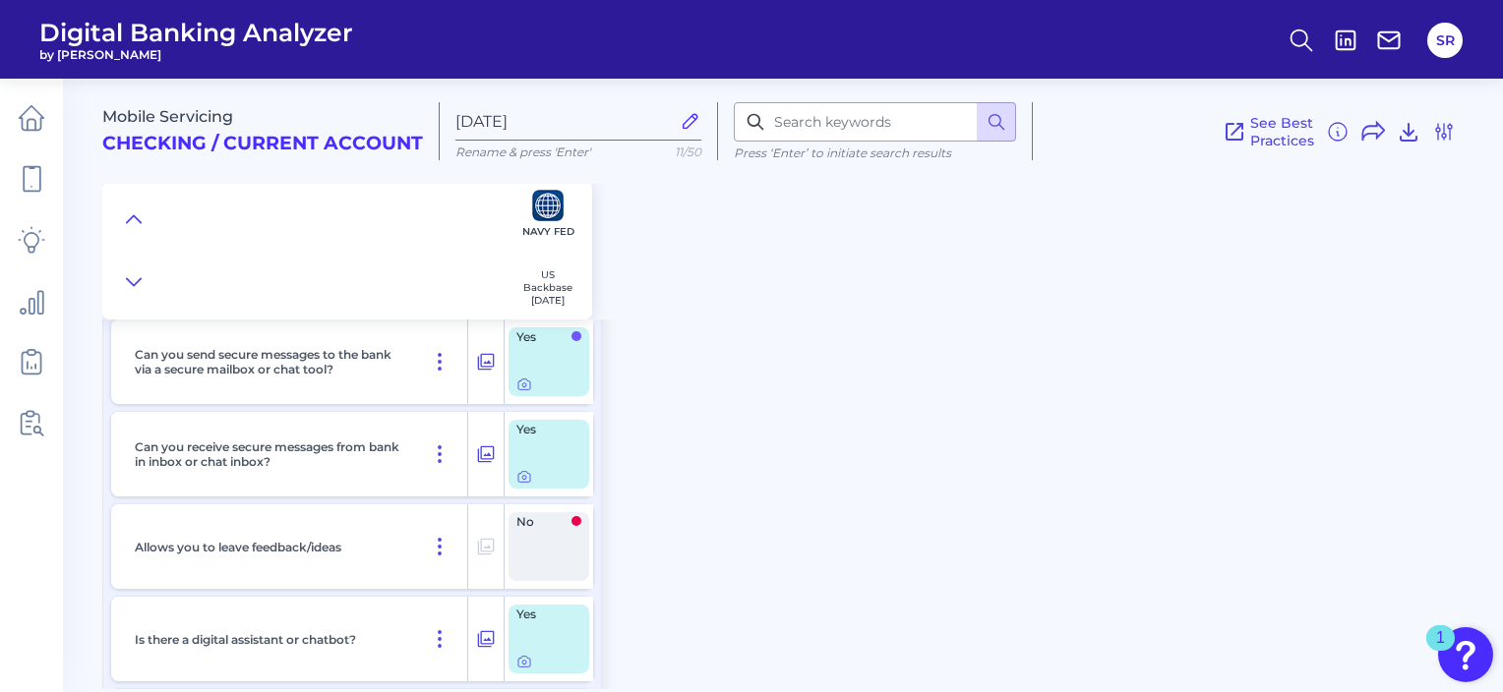
scroll to position [1454, 0]
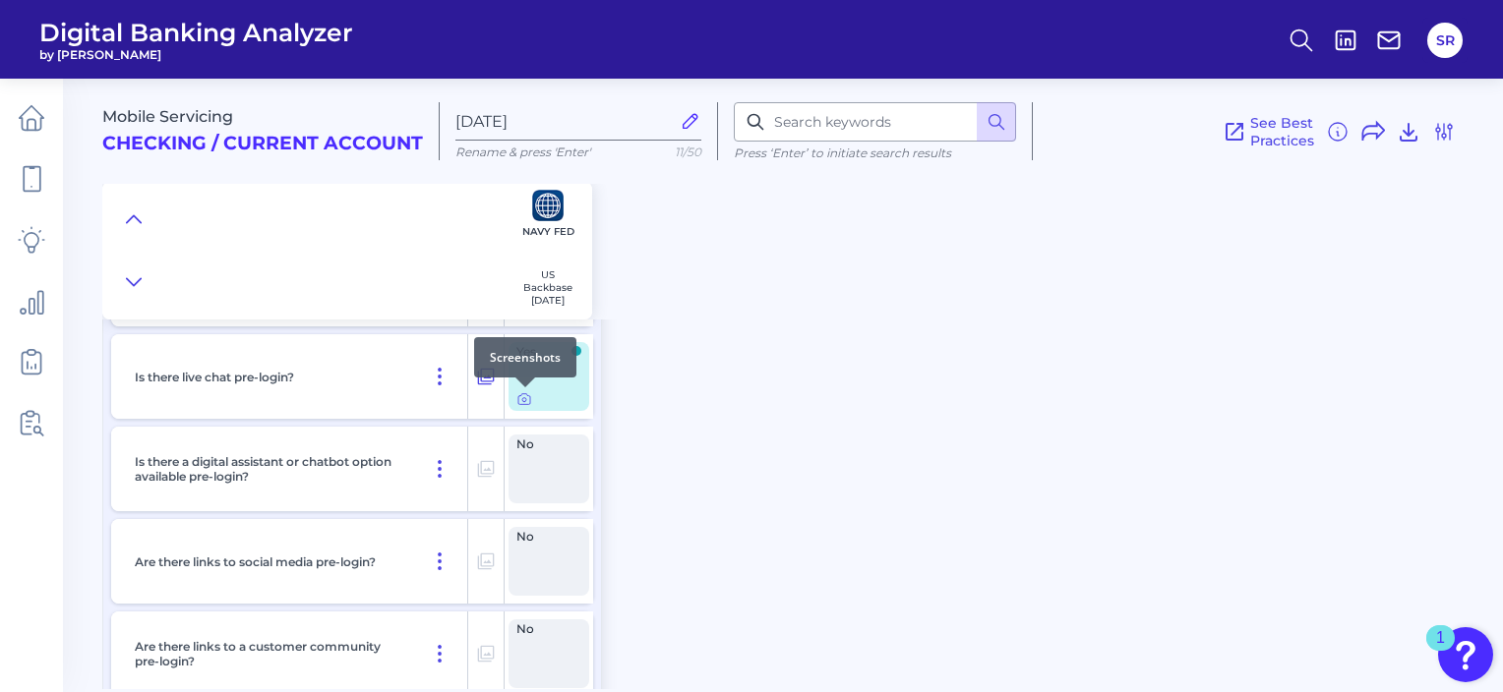
click at [523, 393] on div at bounding box center [525, 388] width 20 height 20
click at [522, 399] on icon at bounding box center [524, 400] width 4 height 4
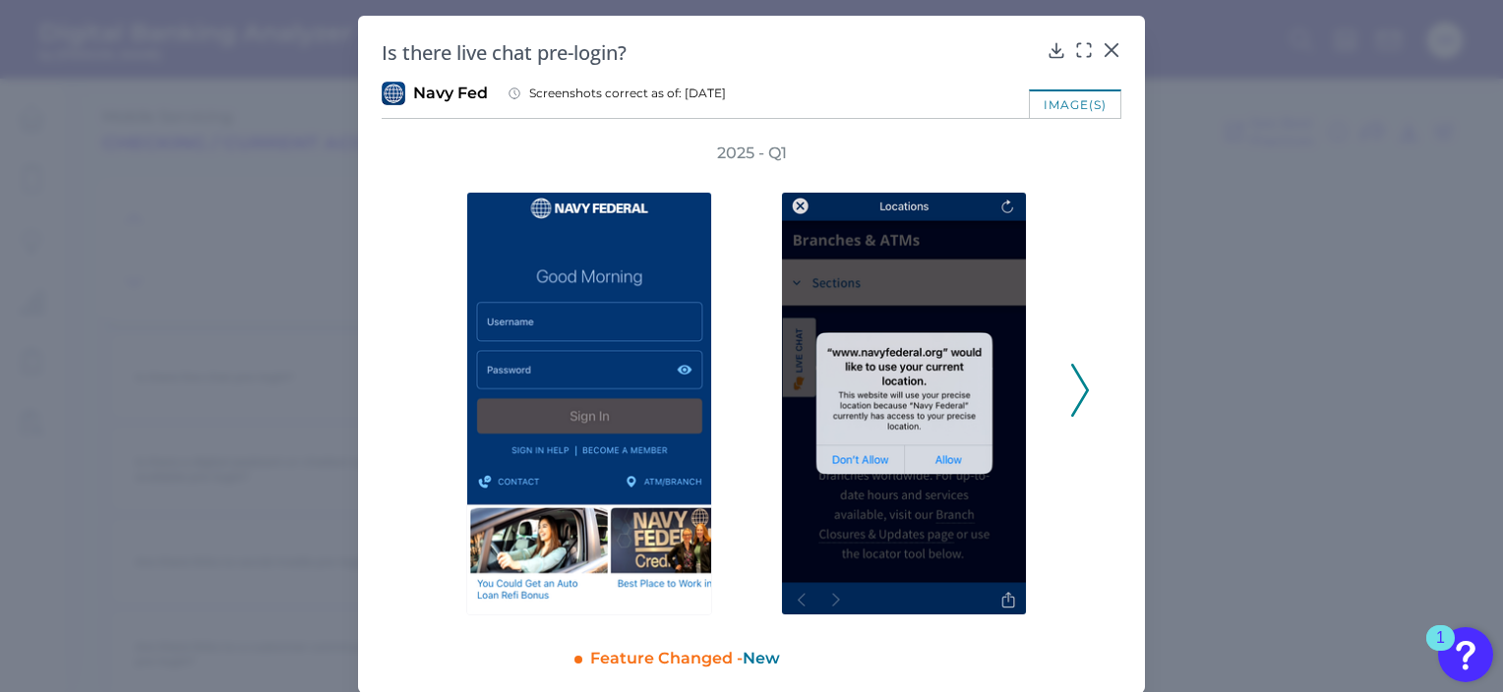
click at [1074, 392] on icon at bounding box center [1080, 390] width 18 height 53
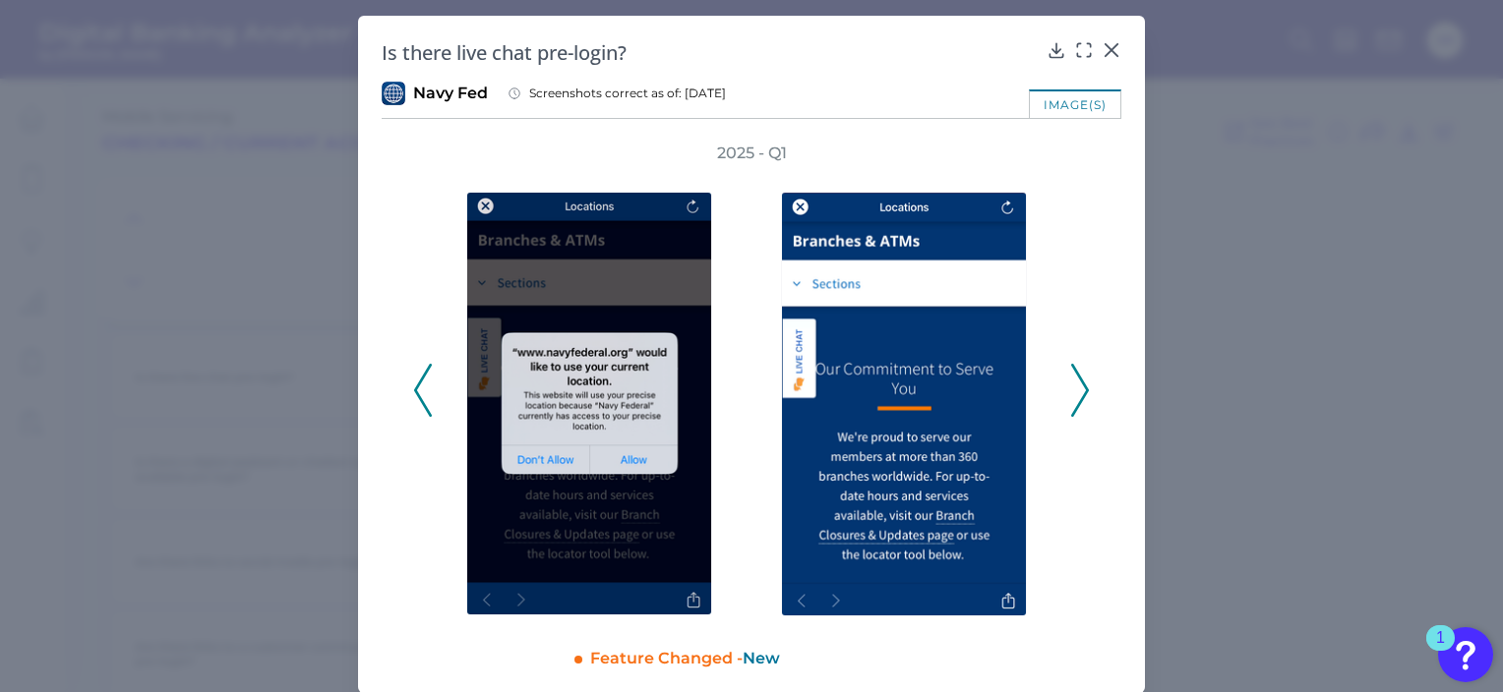
click at [1074, 392] on icon at bounding box center [1080, 390] width 18 height 53
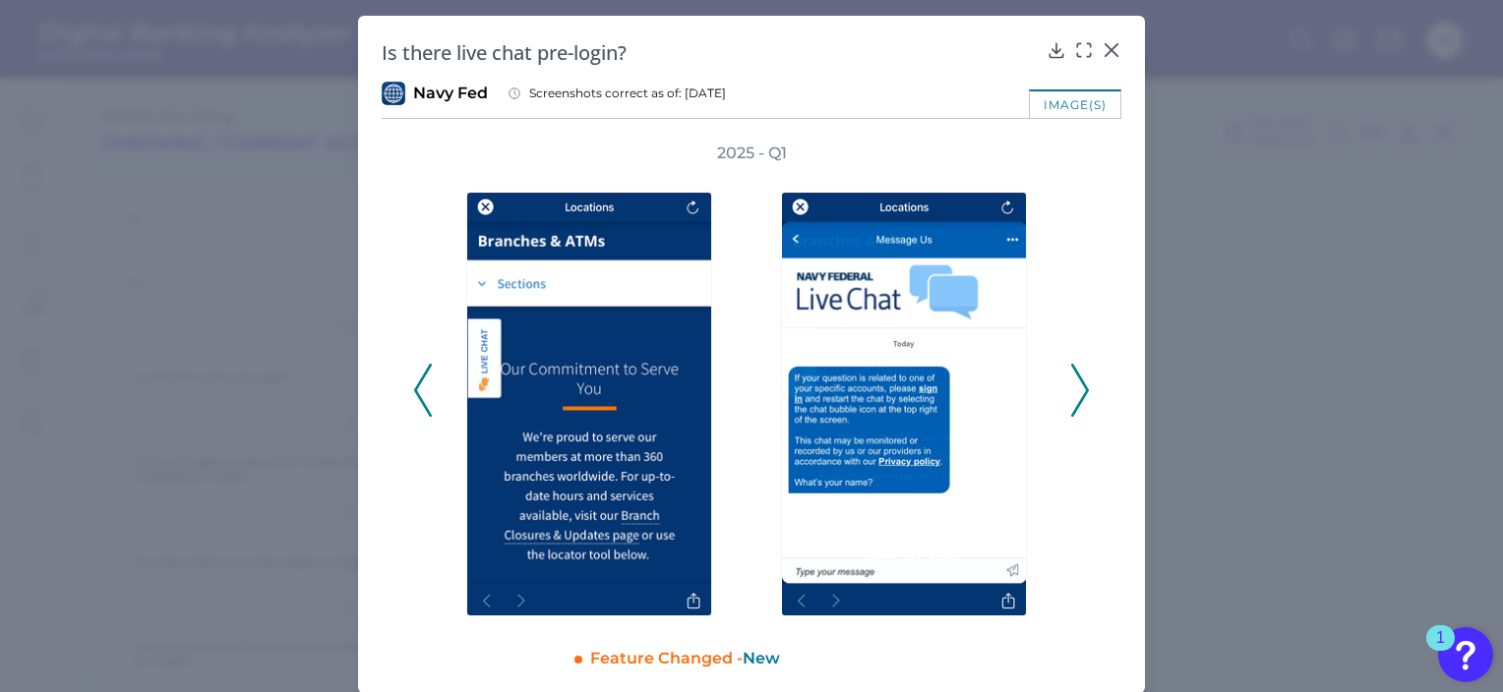
click at [1074, 392] on icon at bounding box center [1080, 390] width 18 height 53
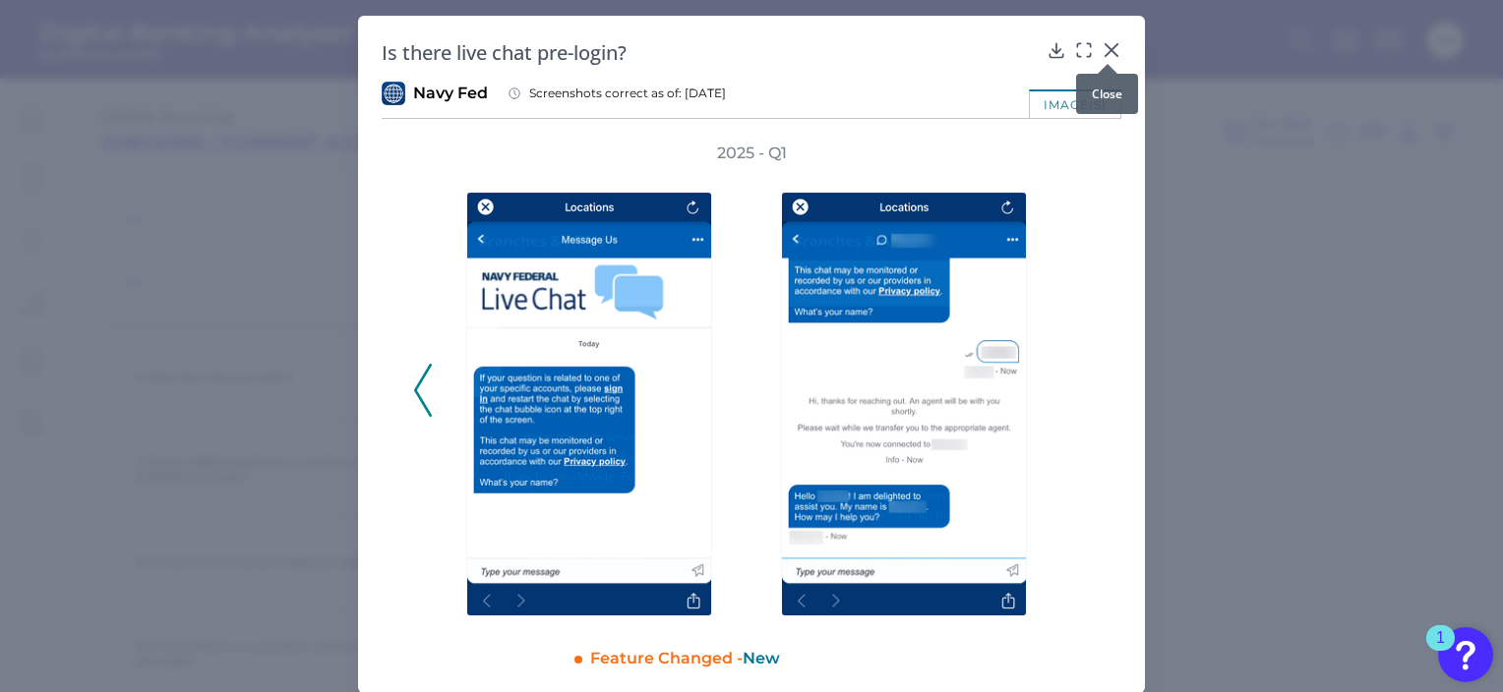
click at [1102, 52] on icon at bounding box center [1112, 50] width 20 height 20
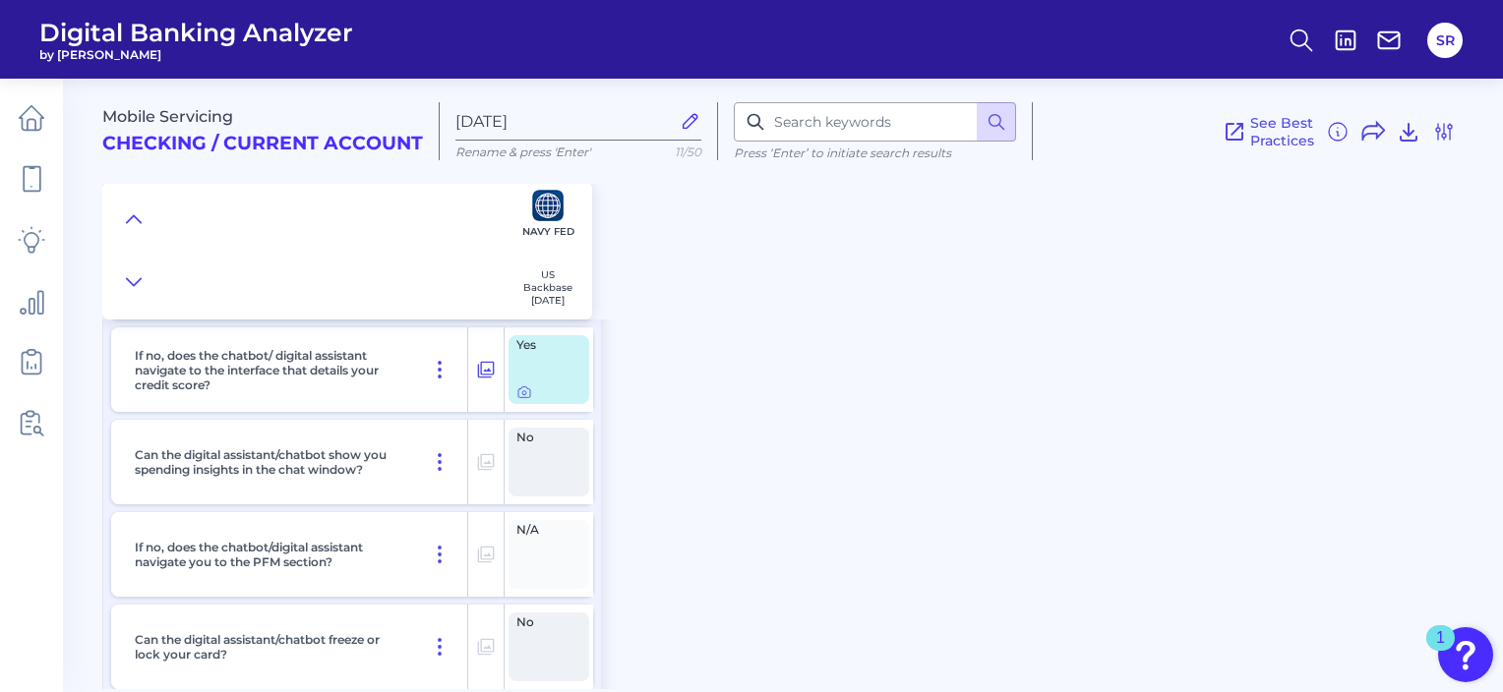
scroll to position [32518, 0]
